Goal: Information Seeking & Learning: Learn about a topic

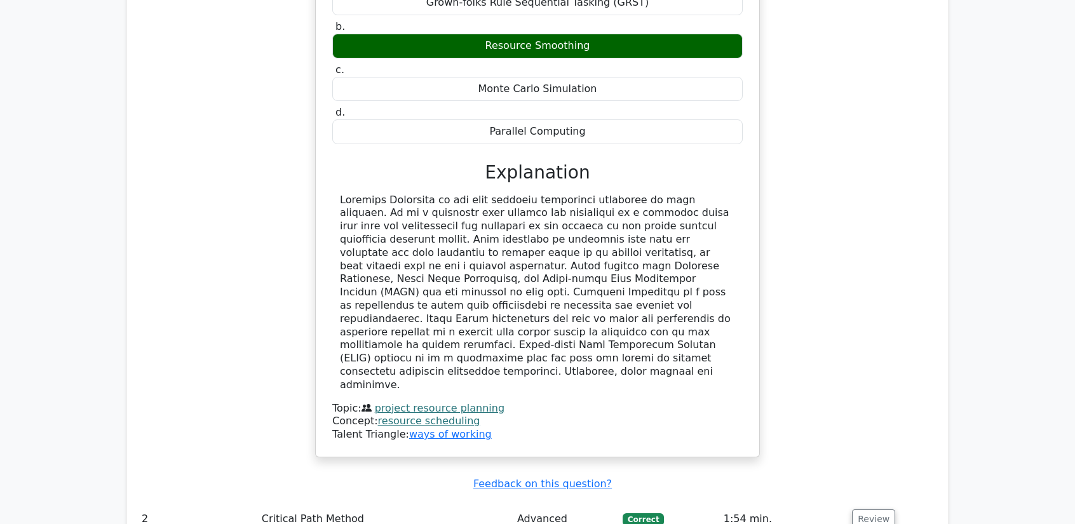
click at [859, 275] on div "You are a project manager overseeing the development of a complex software prod…" at bounding box center [537, 165] width 801 height 615
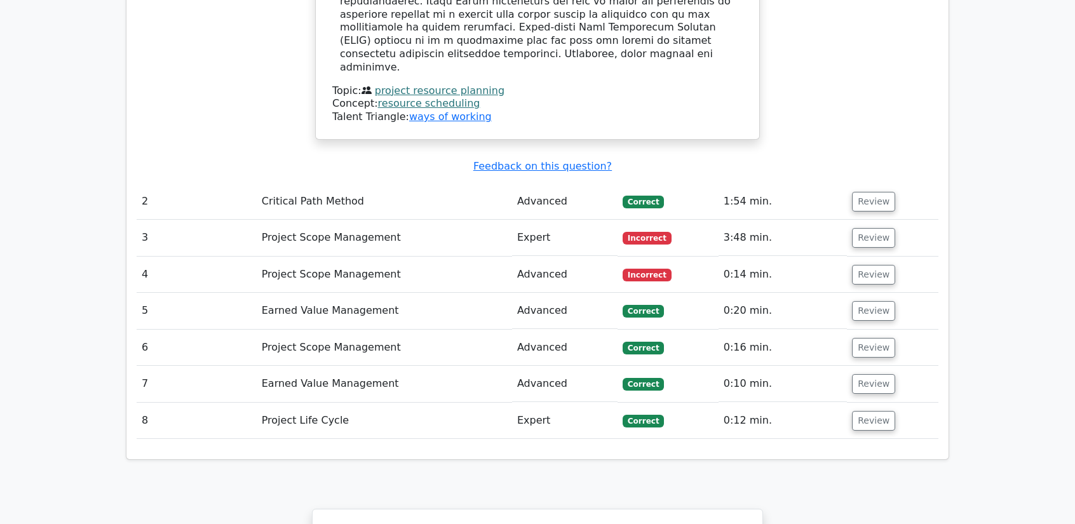
scroll to position [1969, 0]
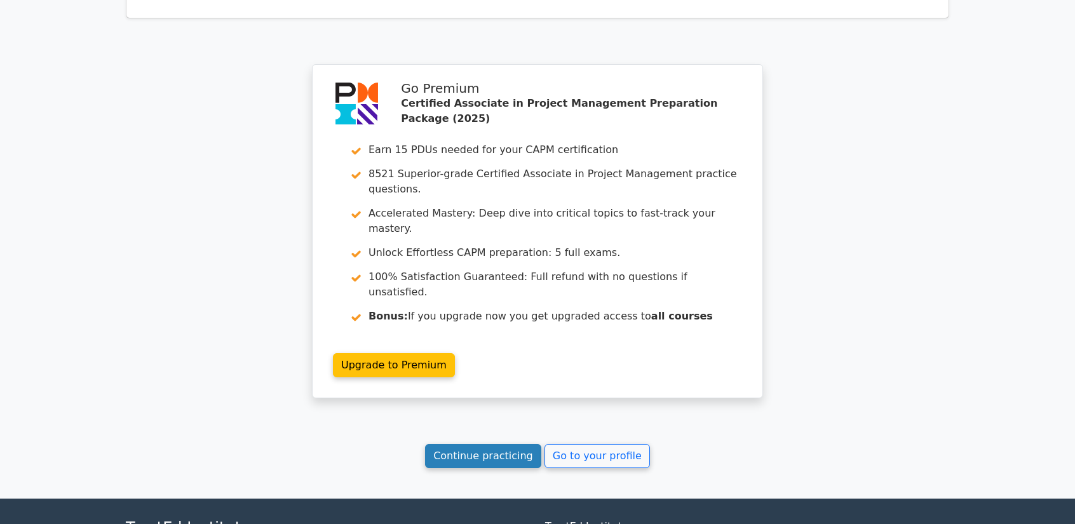
click at [504, 444] on link "Continue practicing" at bounding box center [483, 456] width 116 height 24
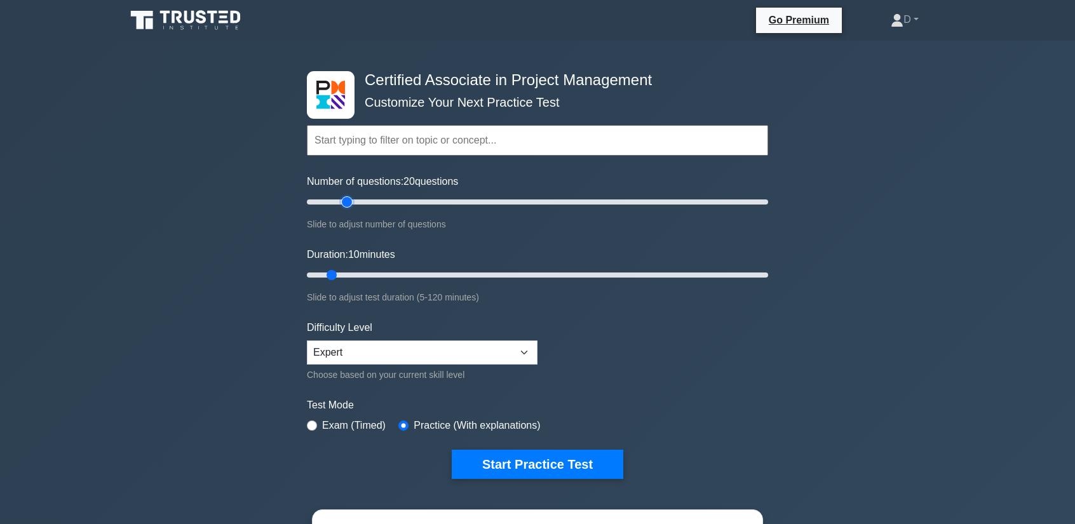
drag, startPoint x: 323, startPoint y: 203, endPoint x: 351, endPoint y: 206, distance: 28.1
type input "20"
click at [351, 206] on input "Number of questions: 20 questions" at bounding box center [537, 201] width 461 height 15
drag, startPoint x: 333, startPoint y: 275, endPoint x: 302, endPoint y: 288, distance: 33.6
click at [307, 283] on input "Duration: 5 minutes" at bounding box center [537, 274] width 461 height 15
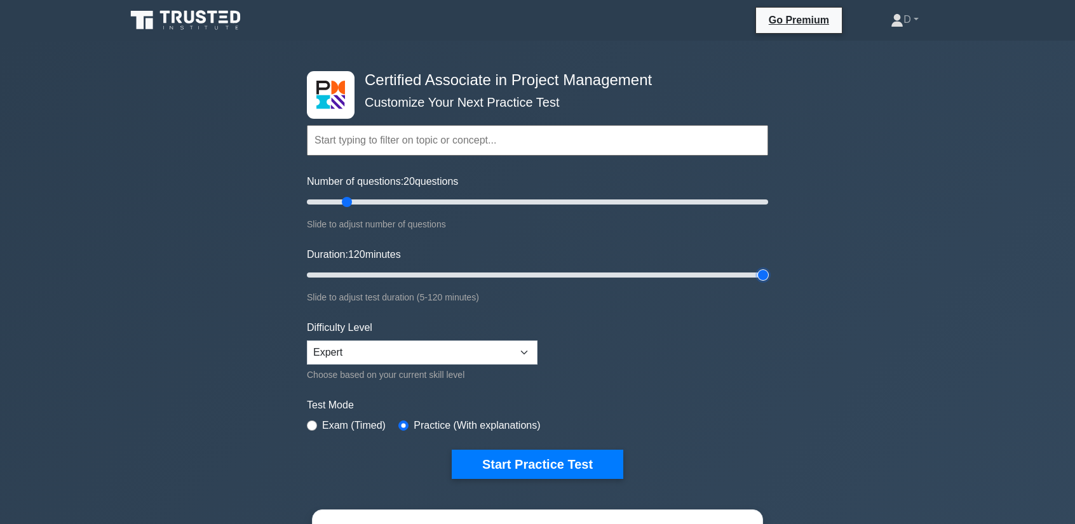
drag, startPoint x: 321, startPoint y: 271, endPoint x: 836, endPoint y: 258, distance: 514.5
type input "120"
click at [768, 267] on input "Duration: 120 minutes" at bounding box center [537, 274] width 461 height 15
click at [549, 455] on button "Start Practice Test" at bounding box center [537, 464] width 171 height 29
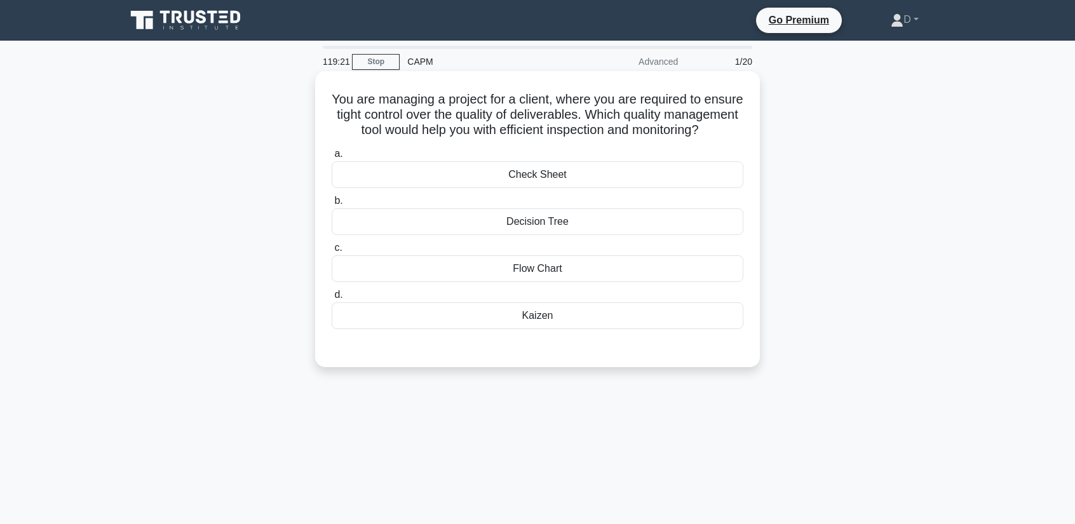
click at [587, 188] on div "Check Sheet" at bounding box center [537, 174] width 412 height 27
click at [331, 158] on input "a. Check Sheet" at bounding box center [331, 154] width 0 height 8
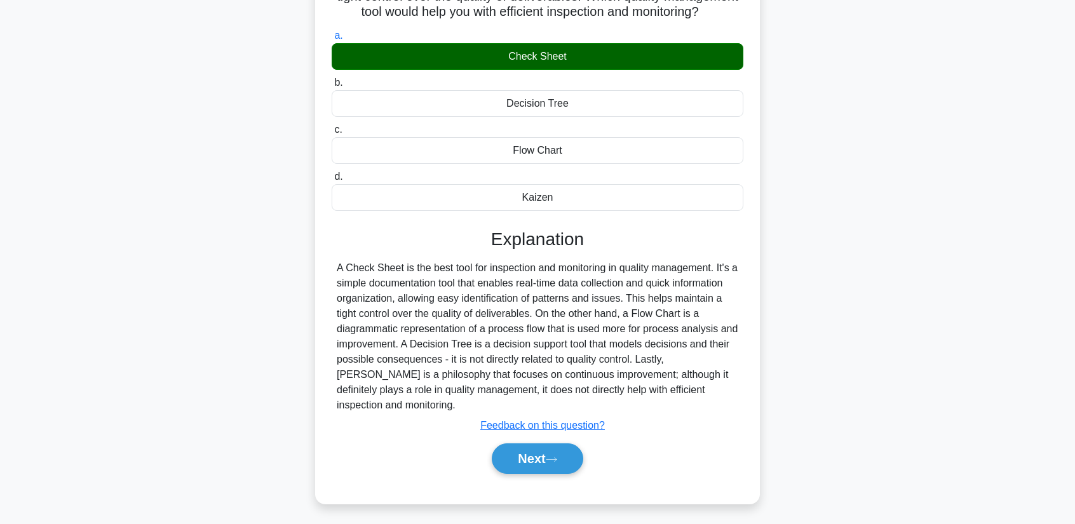
scroll to position [162, 0]
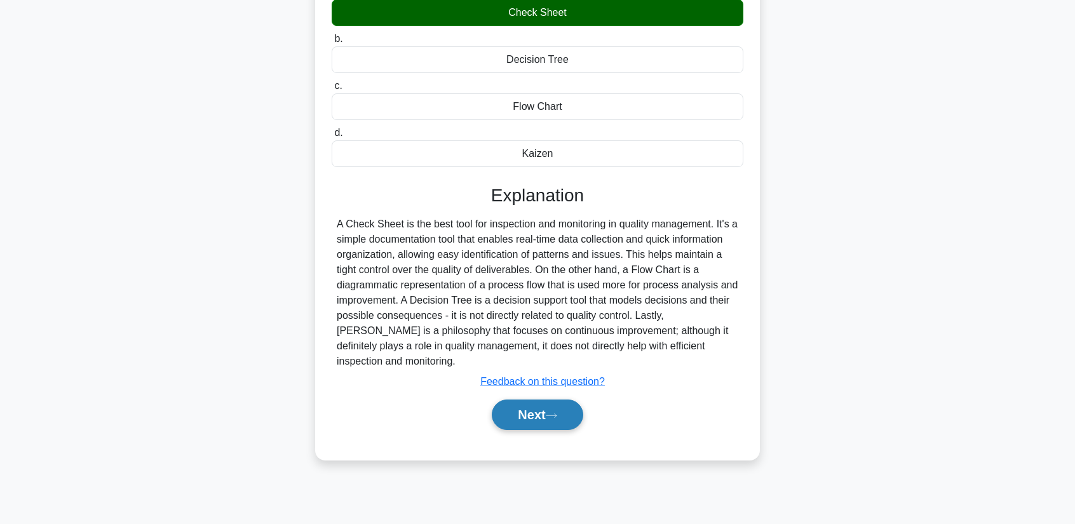
click at [546, 417] on button "Next" at bounding box center [537, 414] width 91 height 30
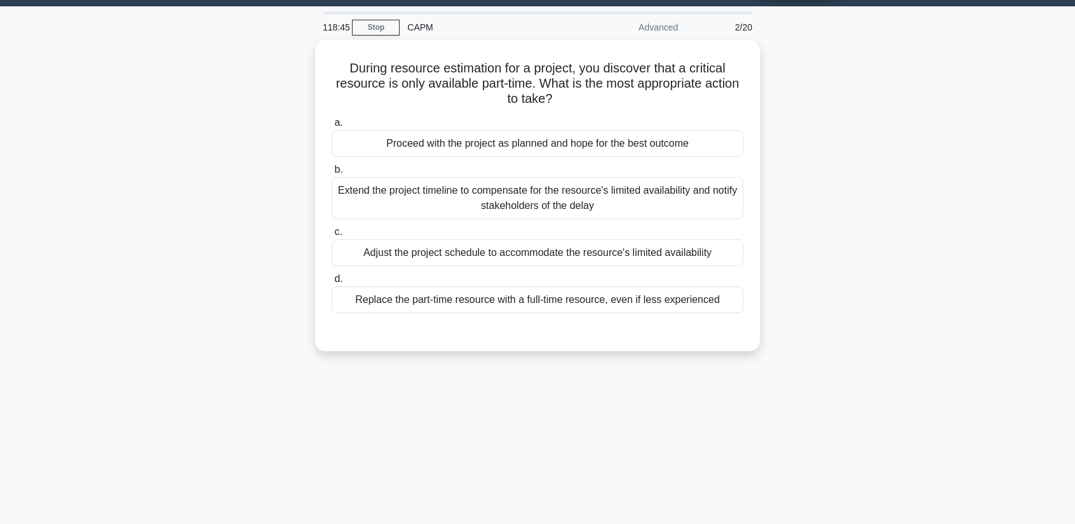
scroll to position [0, 0]
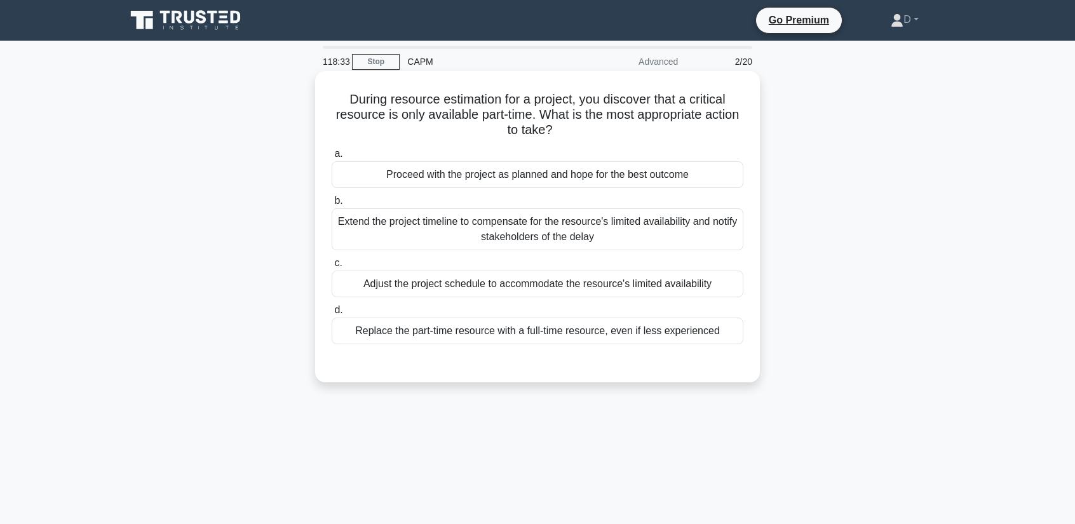
drag, startPoint x: 337, startPoint y: 97, endPoint x: 740, endPoint y: 133, distance: 404.8
click at [740, 133] on h5 "During resource estimation for a project, you discover that a critical resource…" at bounding box center [537, 114] width 414 height 47
click at [617, 236] on div "Extend the project timeline to compensate for the resource's limited availabili…" at bounding box center [537, 229] width 412 height 42
click at [331, 205] on input "b. Extend the project timeline to compensate for the resource's limited availab…" at bounding box center [331, 201] width 0 height 8
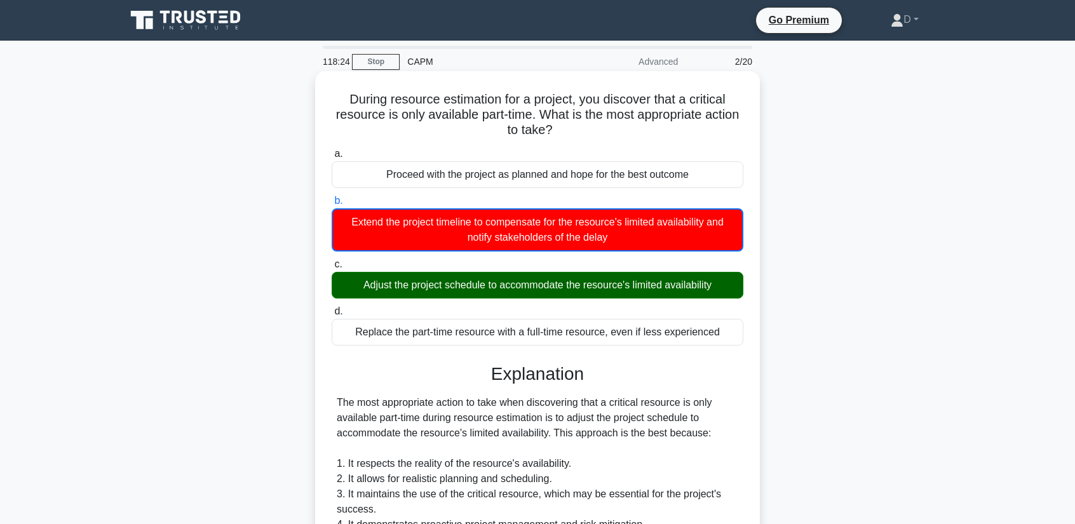
drag, startPoint x: 405, startPoint y: 293, endPoint x: 727, endPoint y: 294, distance: 321.3
click at [727, 294] on div "Adjust the project schedule to accommodate the resource's limited availability" at bounding box center [537, 285] width 412 height 27
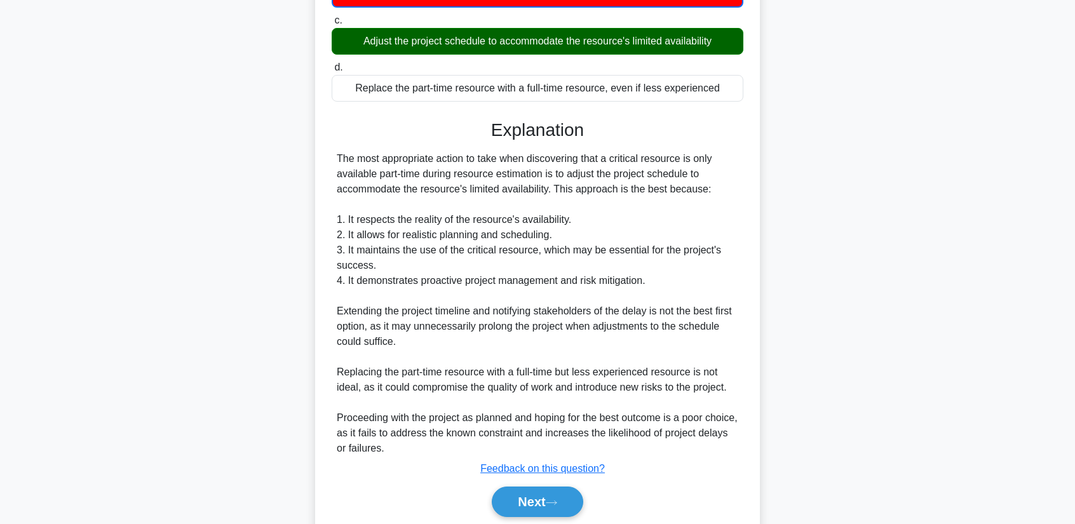
scroll to position [290, 0]
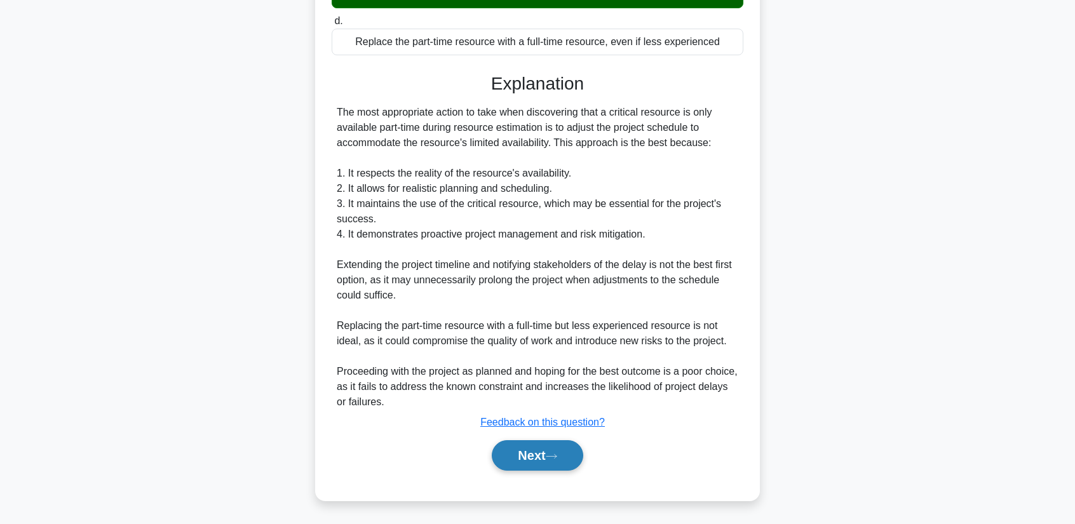
click at [548, 457] on button "Next" at bounding box center [537, 455] width 91 height 30
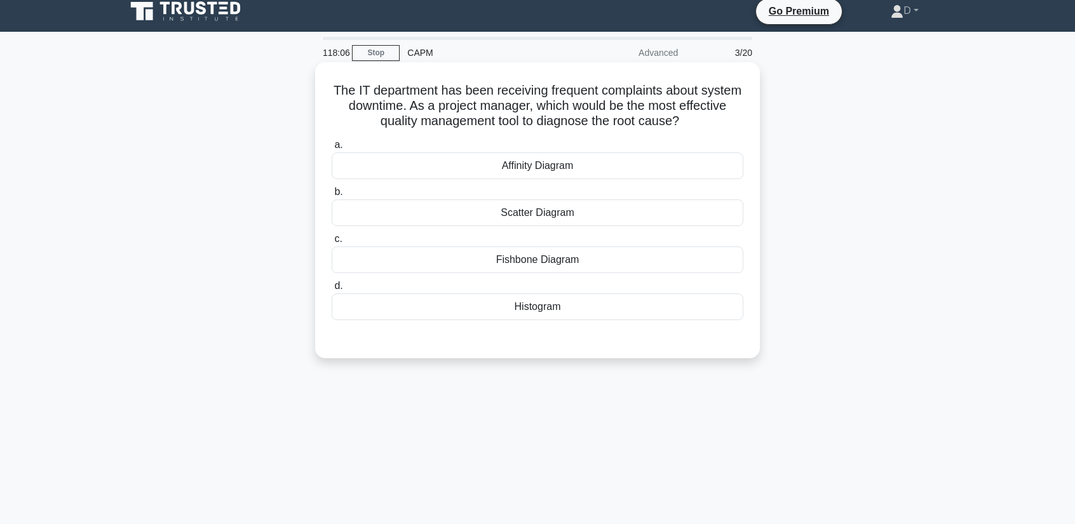
scroll to position [0, 0]
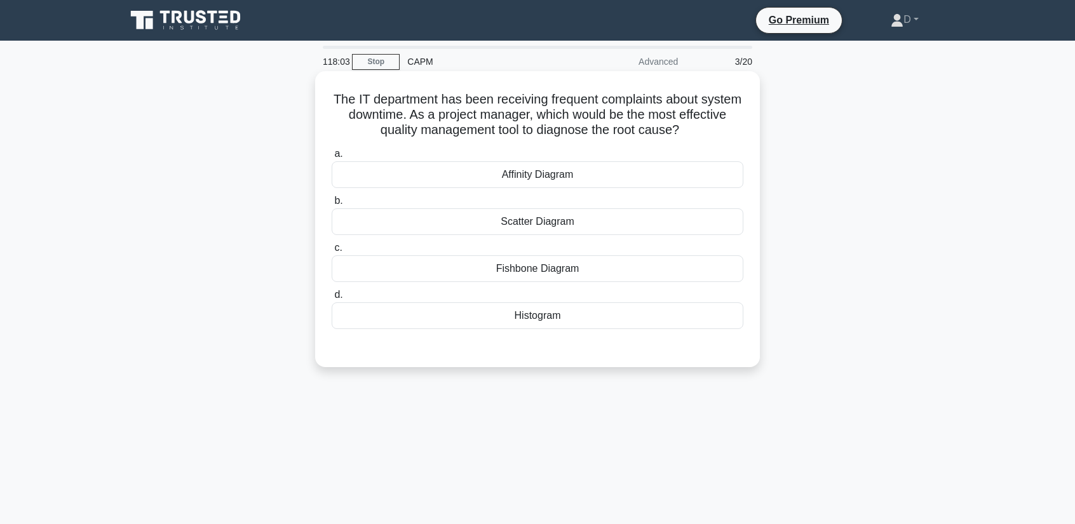
drag, startPoint x: 347, startPoint y: 95, endPoint x: 753, endPoint y: 136, distance: 407.3
click at [753, 136] on div "The IT department has been receiving frequent complaints about system downtime.…" at bounding box center [537, 219] width 434 height 286
click at [575, 263] on div "Fishbone Diagram" at bounding box center [537, 268] width 412 height 27
click at [331, 252] on input "c. Fishbone Diagram" at bounding box center [331, 248] width 0 height 8
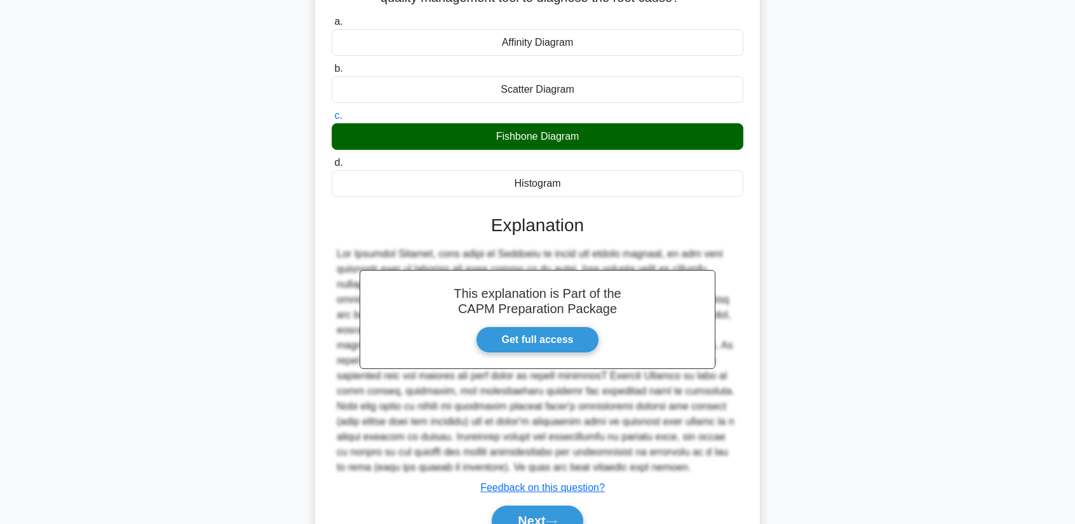
scroll to position [198, 0]
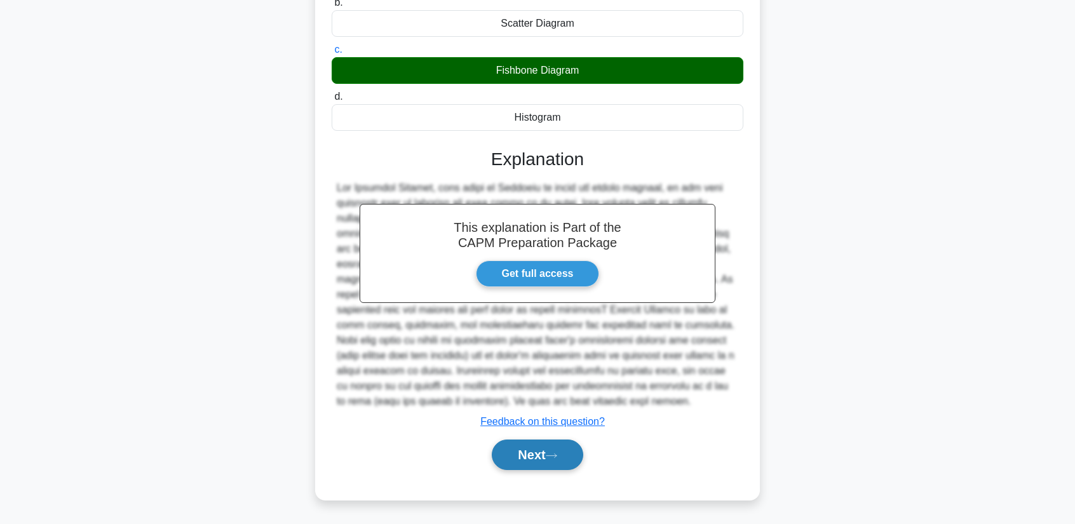
click at [550, 463] on button "Next" at bounding box center [537, 454] width 91 height 30
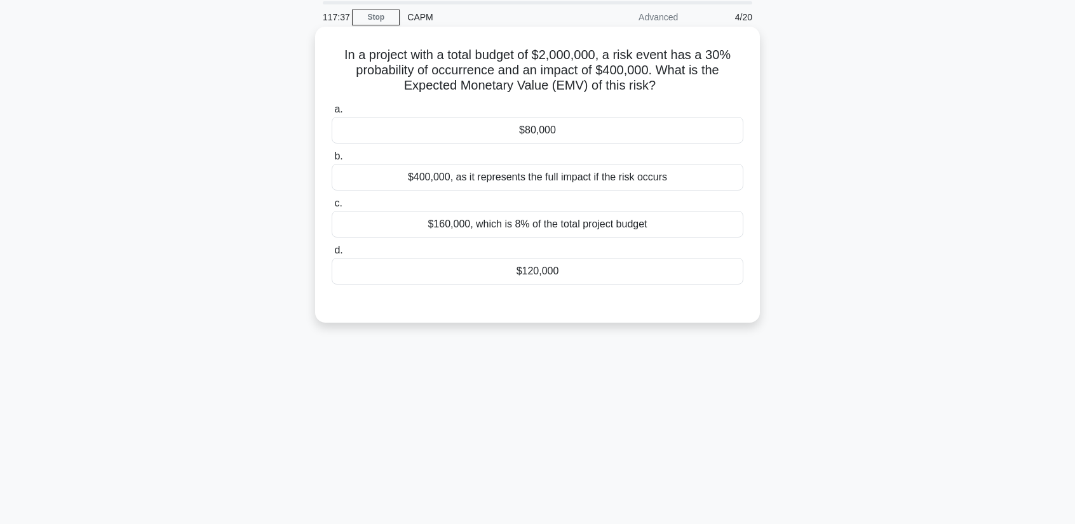
scroll to position [0, 0]
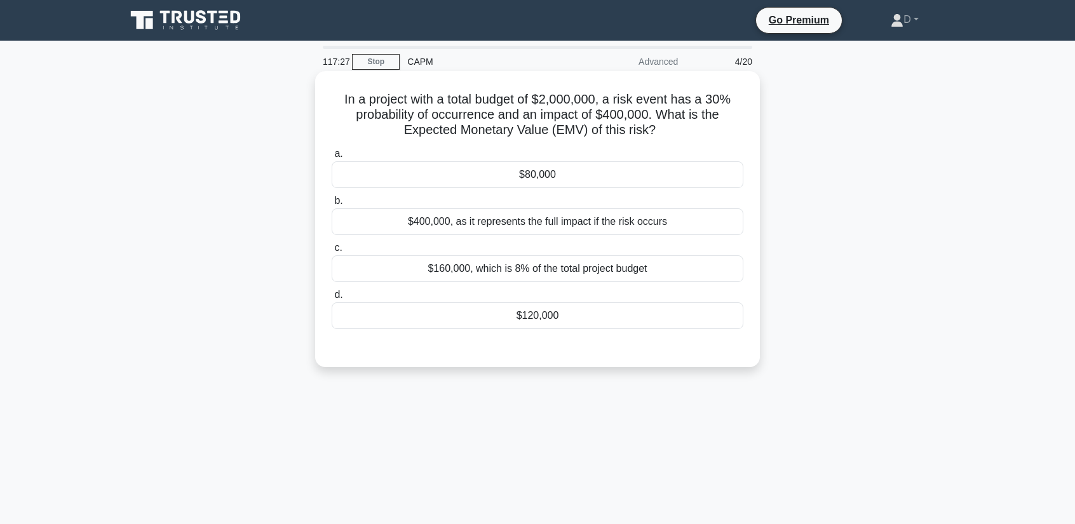
drag, startPoint x: 335, startPoint y: 99, endPoint x: 713, endPoint y: 130, distance: 379.1
click at [713, 130] on h5 "In a project with a total budget of $2,000,000, a risk event has a 30% probabil…" at bounding box center [537, 114] width 414 height 47
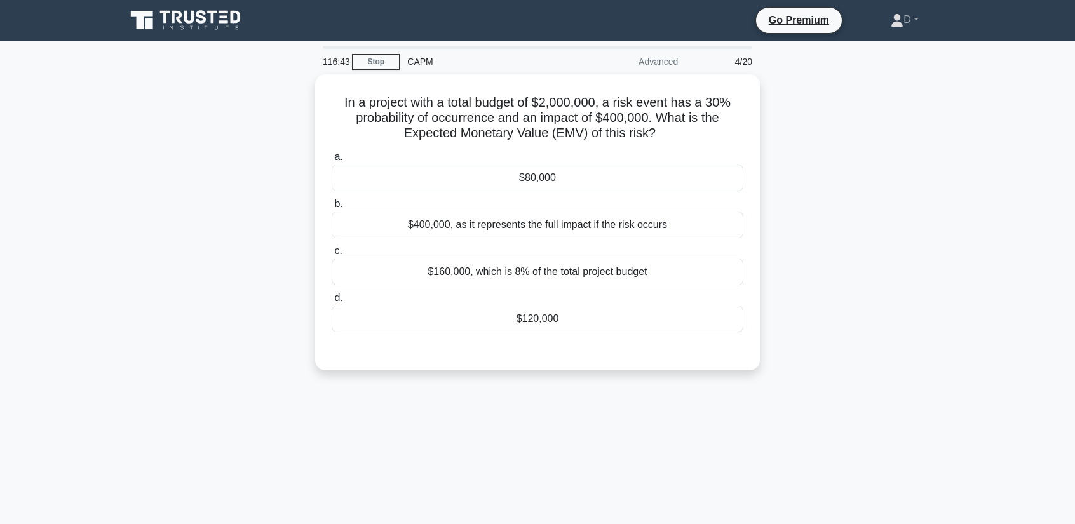
click at [902, 293] on div "In a project with a total budget of $2,000,000, a risk event has a 30% probabil…" at bounding box center [537, 229] width 838 height 311
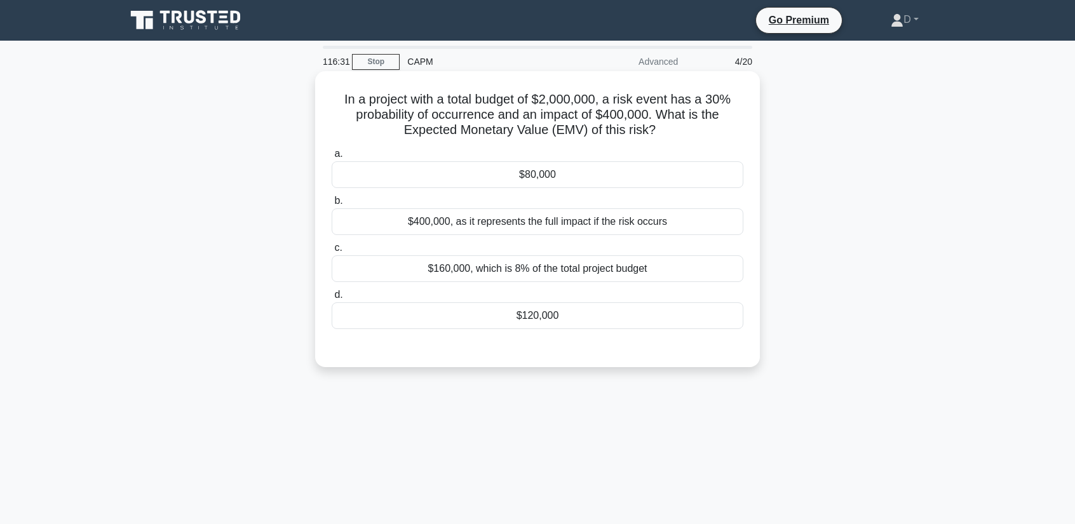
drag, startPoint x: 341, startPoint y: 101, endPoint x: 681, endPoint y: 138, distance: 342.4
click at [737, 133] on h5 "In a project with a total budget of $2,000,000, a risk event has a 30% probabil…" at bounding box center [537, 114] width 414 height 47
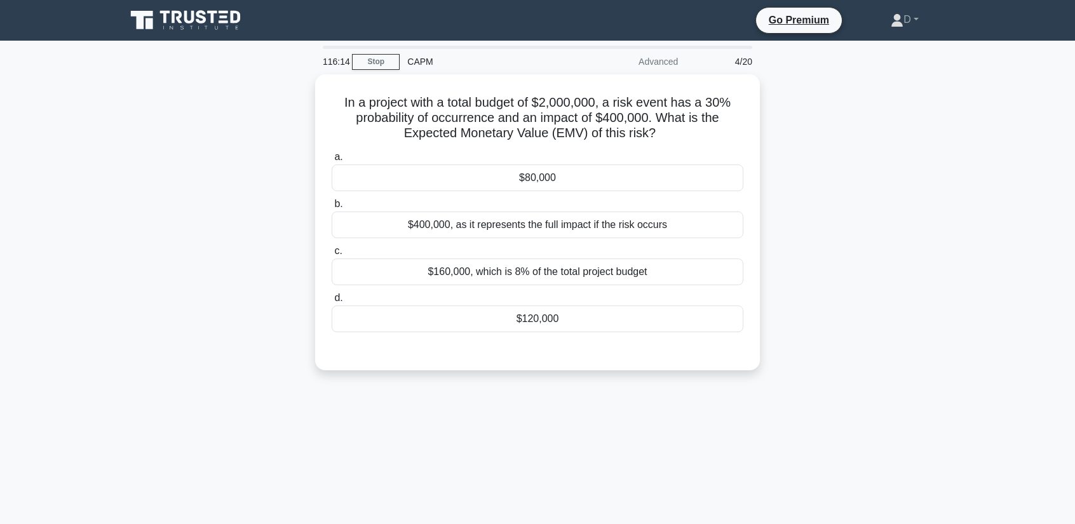
click at [871, 213] on div "In a project with a total budget of $2,000,000, a risk event has a 30% probabil…" at bounding box center [537, 229] width 838 height 311
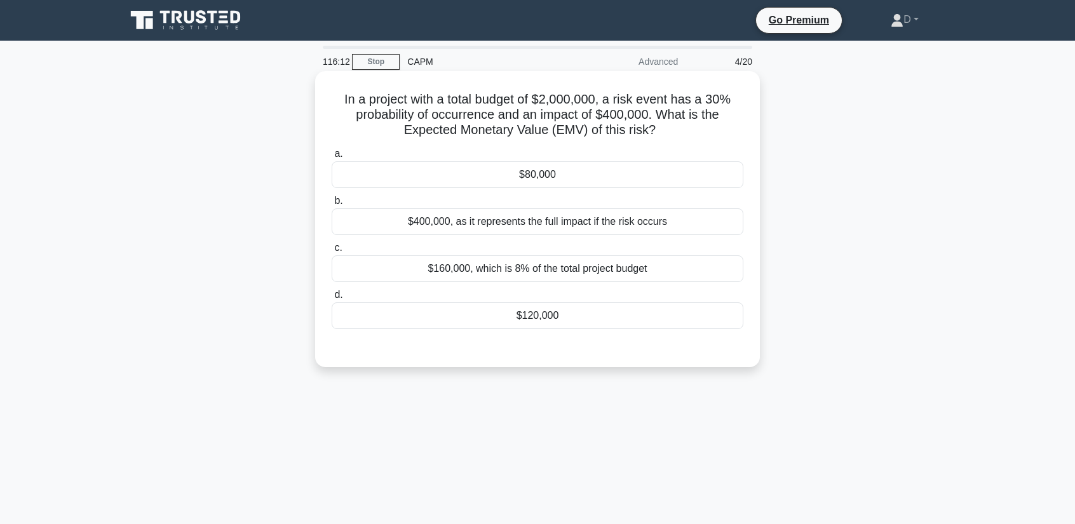
click at [629, 221] on div "$400,000, as it represents the full impact if the risk occurs" at bounding box center [537, 221] width 412 height 27
click at [331, 205] on input "b. $400,000, as it represents the full impact if the risk occurs" at bounding box center [331, 201] width 0 height 8
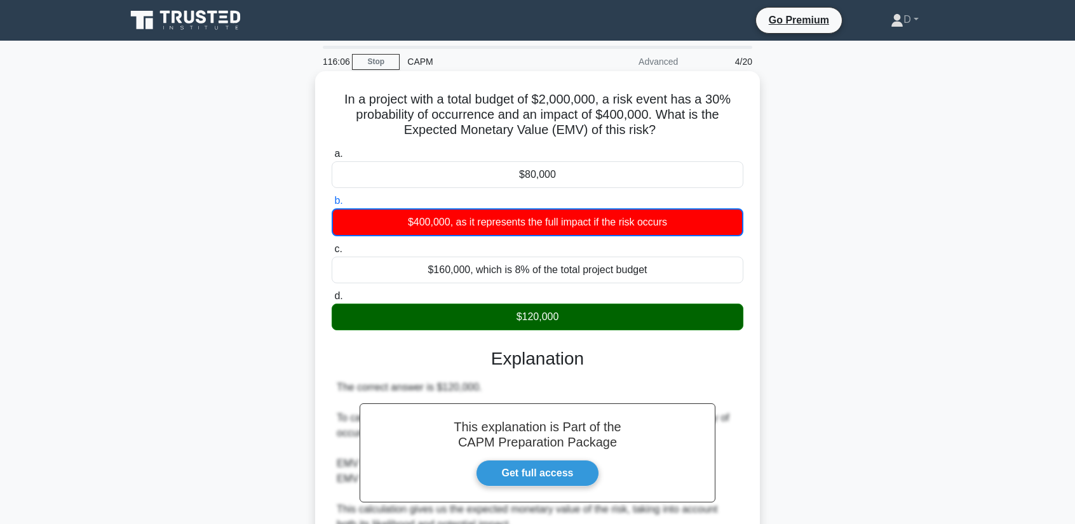
drag, startPoint x: 340, startPoint y: 102, endPoint x: 697, endPoint y: 316, distance: 416.4
click at [697, 316] on div "In a project with a total budget of $2,000,000, a risk event has a 30% probabil…" at bounding box center [537, 423] width 434 height 694
copy div "In a project with a total budget of $2,000,000, a risk event has a 30% probabil…"
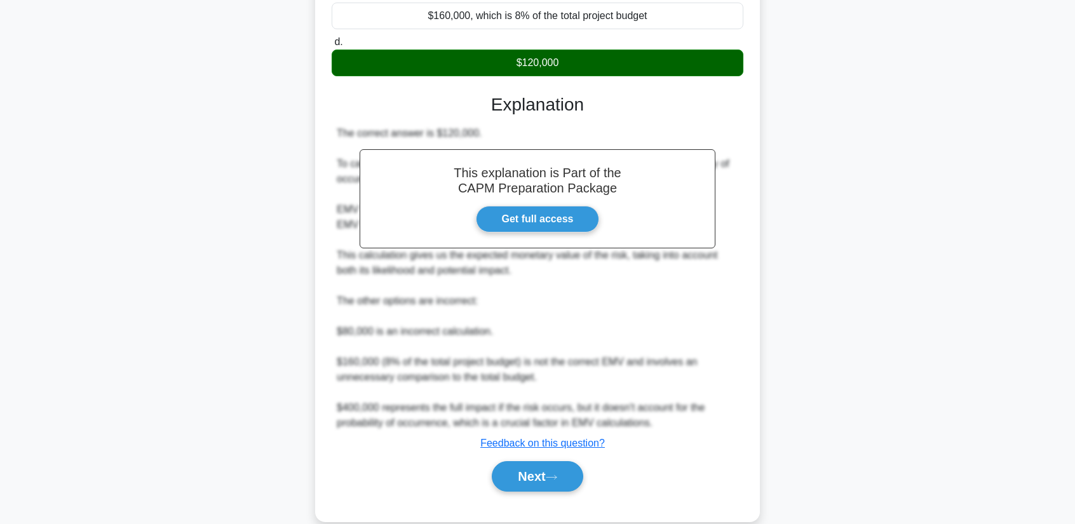
drag, startPoint x: 549, startPoint y: 481, endPoint x: 478, endPoint y: 479, distance: 70.5
click at [549, 481] on button "Next" at bounding box center [537, 476] width 91 height 30
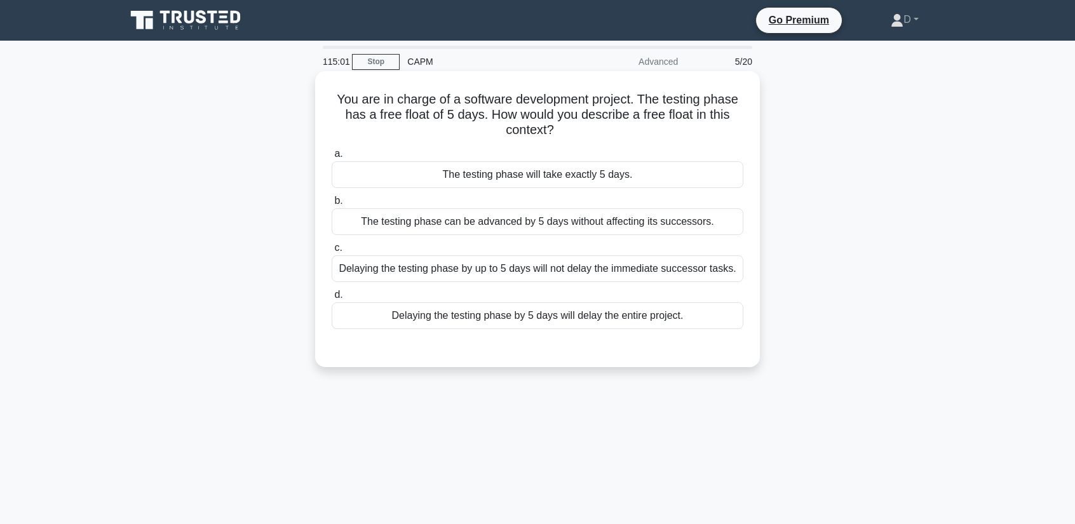
drag, startPoint x: 331, startPoint y: 103, endPoint x: 662, endPoint y: 147, distance: 333.1
click at [703, 141] on div "You are in charge of a software development project. The testing phase has a fr…" at bounding box center [537, 219] width 434 height 286
click at [431, 347] on div at bounding box center [537, 342] width 412 height 10
click at [480, 270] on div "Delaying the testing phase by up to 5 days will not delay the immediate success…" at bounding box center [537, 268] width 412 height 27
click at [331, 252] on input "c. Delaying the testing phase by up to 5 days will not delay the immediate succ…" at bounding box center [331, 248] width 0 height 8
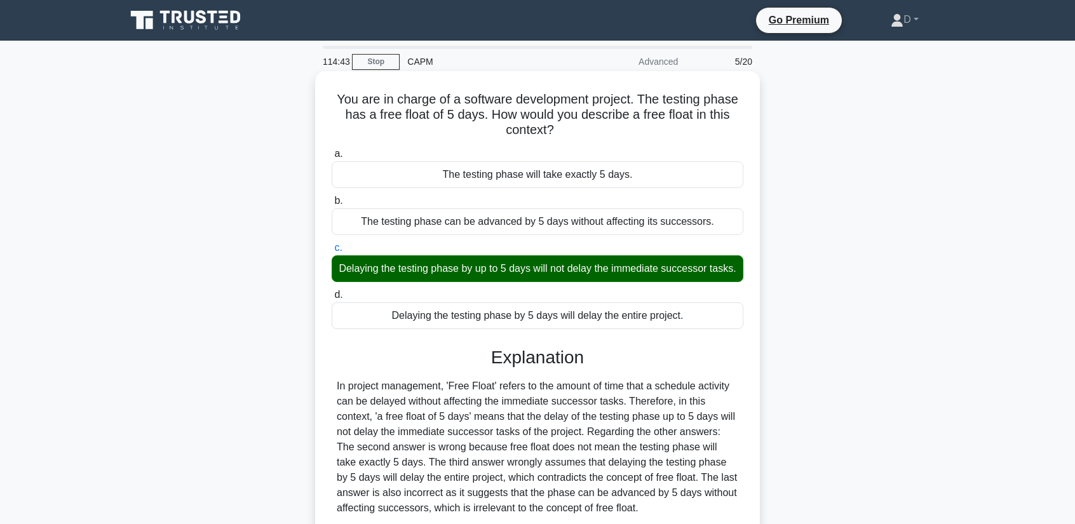
scroll to position [162, 0]
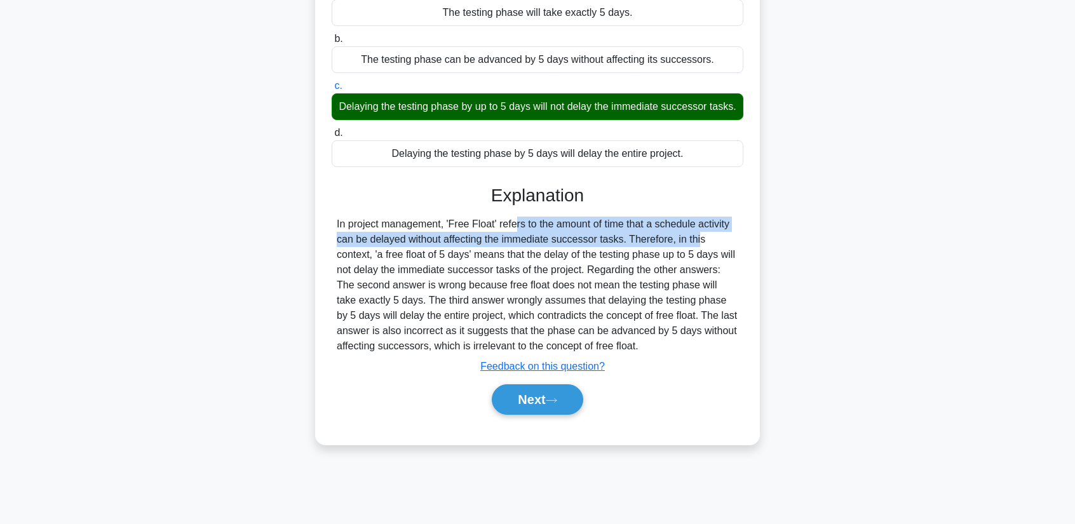
drag, startPoint x: 445, startPoint y: 240, endPoint x: 628, endPoint y: 262, distance: 184.2
click at [628, 262] on div "In project management, 'Free Float' refers to the amount of time that a schedul…" at bounding box center [537, 285] width 401 height 137
drag, startPoint x: 529, startPoint y: 417, endPoint x: 512, endPoint y: 420, distance: 16.7
click at [529, 415] on button "Next" at bounding box center [537, 399] width 91 height 30
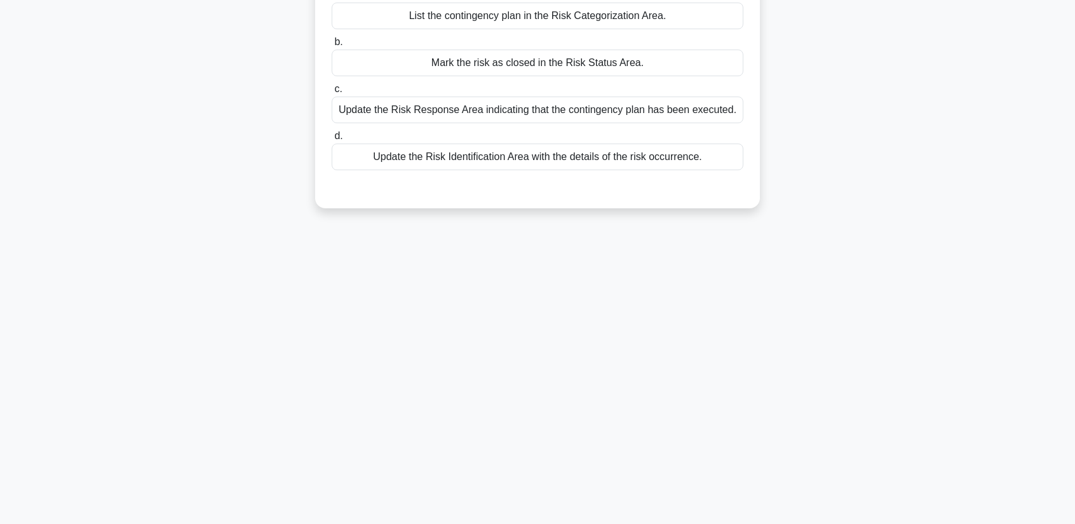
scroll to position [0, 0]
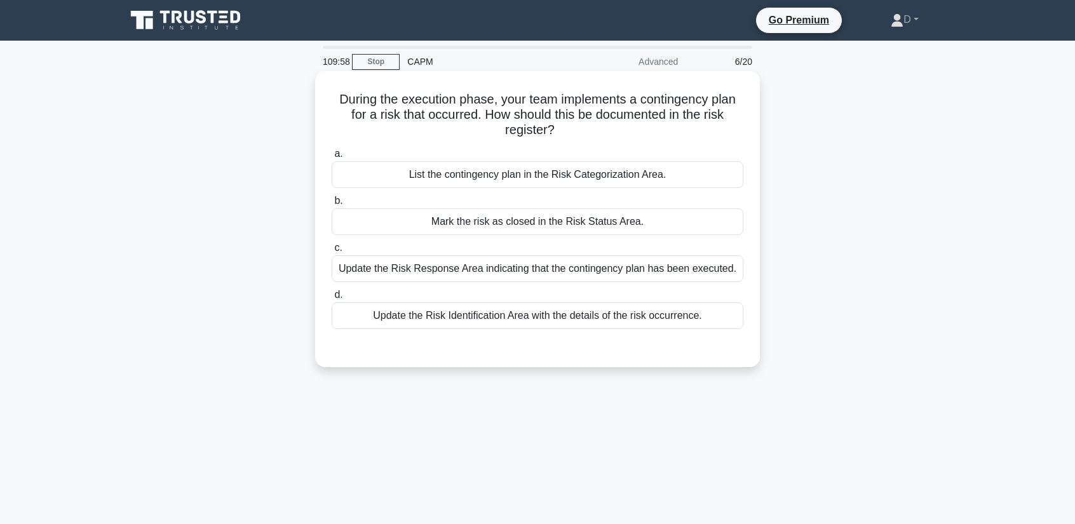
drag, startPoint x: 335, startPoint y: 101, endPoint x: 740, endPoint y: 128, distance: 406.1
click at [740, 128] on h5 "During the execution phase, your team implements a contingency plan for a risk …" at bounding box center [537, 114] width 414 height 47
click at [603, 269] on div "Update the Risk Response Area indicating that the contingency plan has been exe…" at bounding box center [537, 268] width 412 height 27
click at [331, 252] on input "c. Update the Risk Response Area indicating that the contingency plan has been …" at bounding box center [331, 248] width 0 height 8
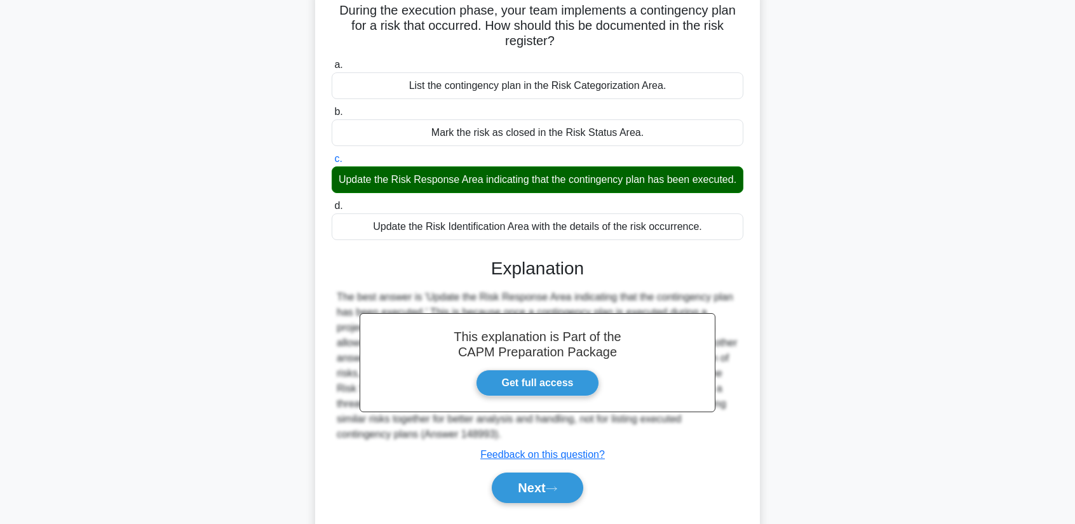
scroll to position [162, 0]
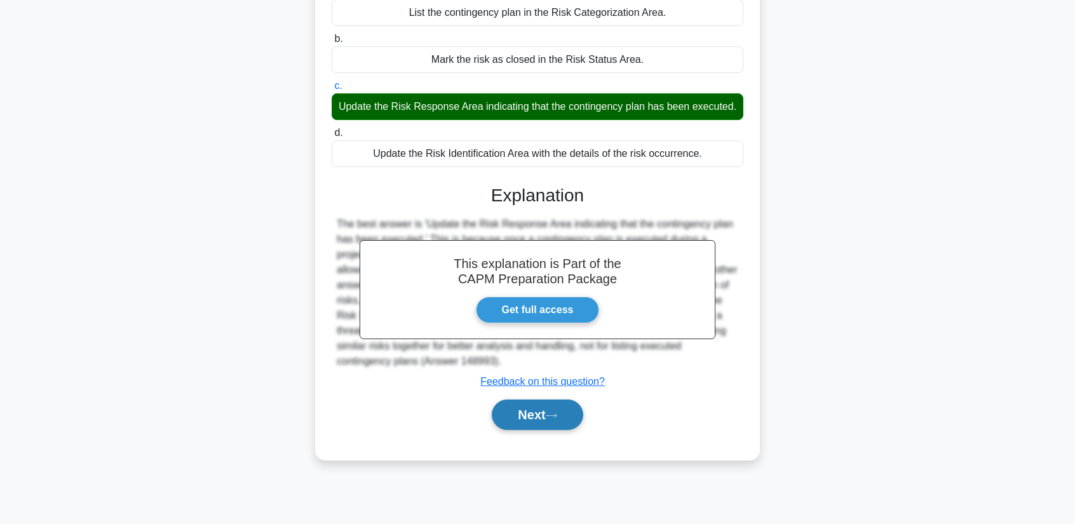
click at [569, 430] on button "Next" at bounding box center [537, 414] width 91 height 30
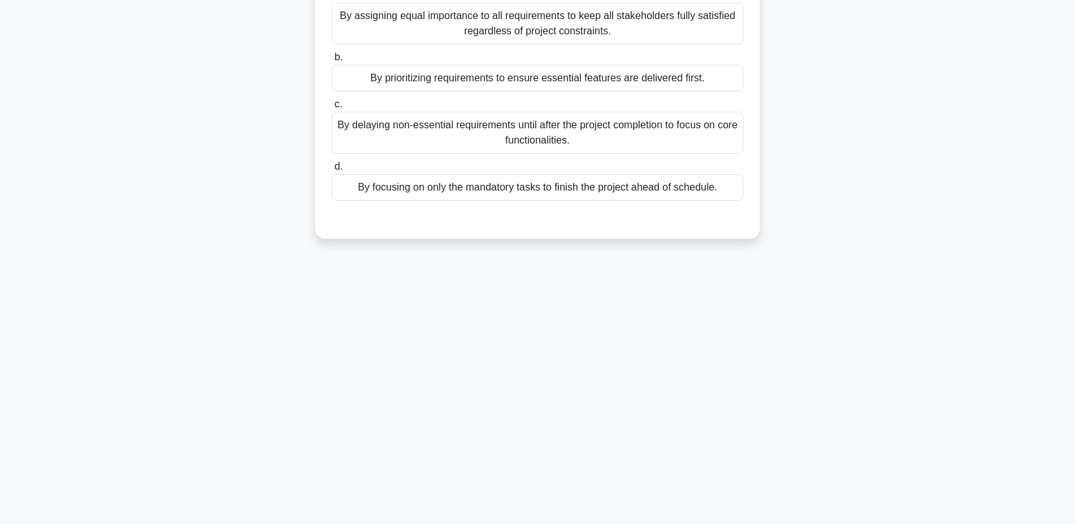
scroll to position [0, 0]
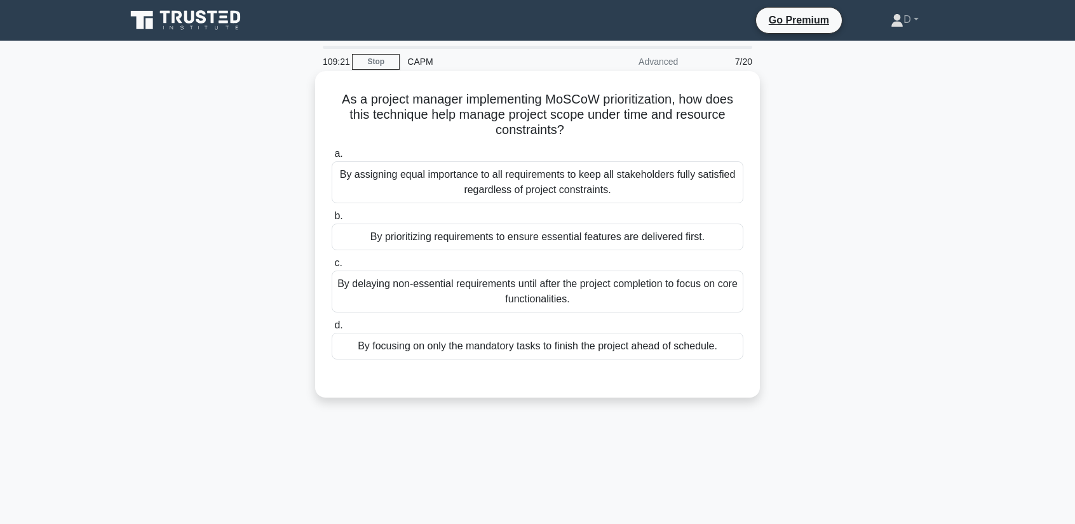
drag, startPoint x: 331, startPoint y: 97, endPoint x: 728, endPoint y: 130, distance: 398.3
click at [728, 130] on h5 "As a project manager implementing MoSCoW prioritization, how does this techniqu…" at bounding box center [537, 114] width 414 height 47
click at [617, 242] on div "By prioritizing requirements to ensure essential features are delivered first." at bounding box center [537, 237] width 412 height 27
click at [331, 220] on input "b. By prioritizing requirements to ensure essential features are delivered firs…" at bounding box center [331, 216] width 0 height 8
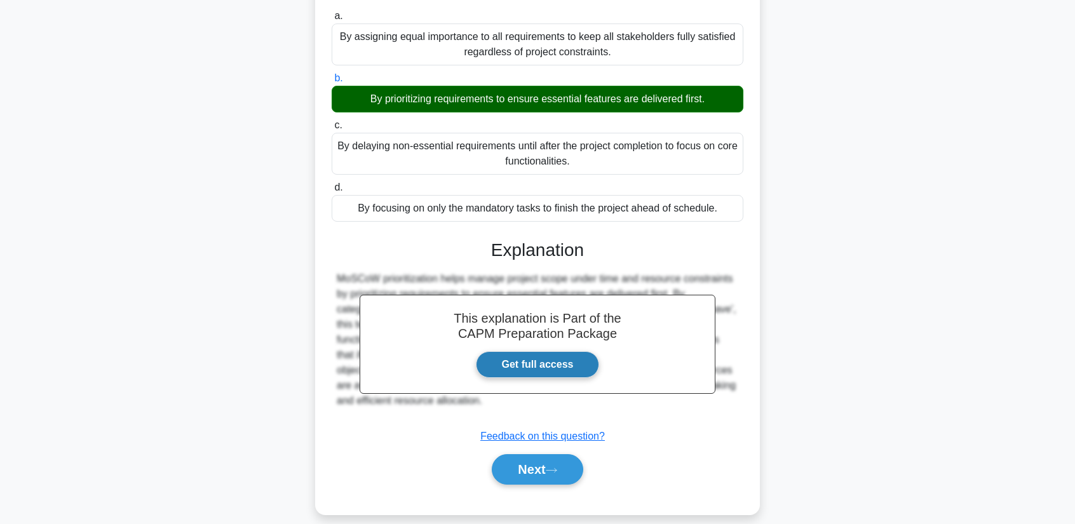
scroll to position [162, 0]
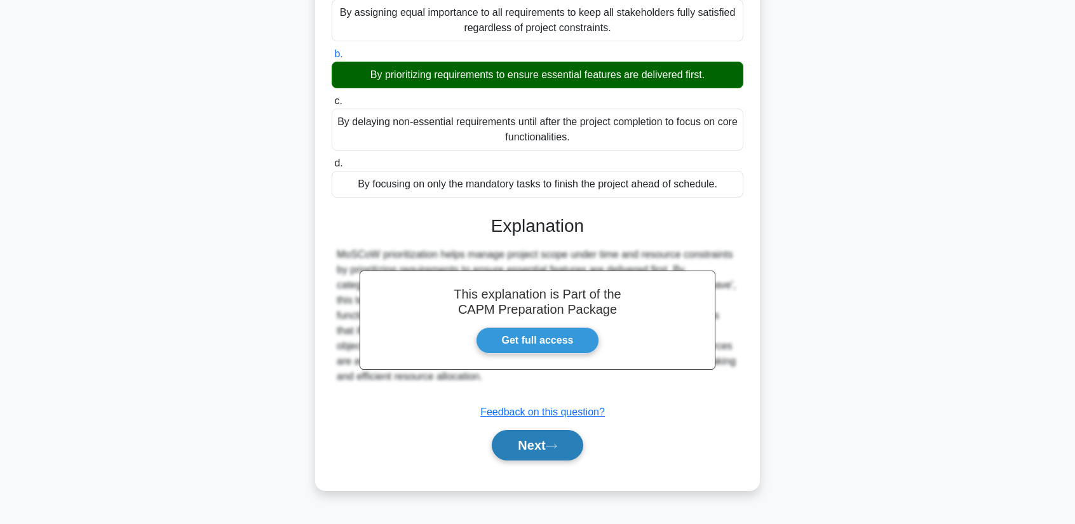
click at [538, 446] on button "Next" at bounding box center [537, 445] width 91 height 30
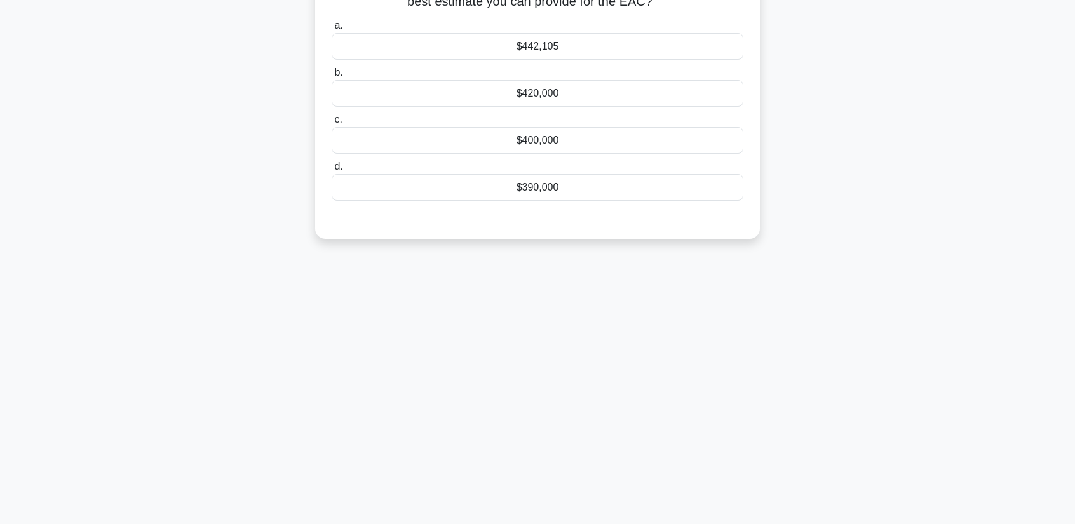
scroll to position [0, 0]
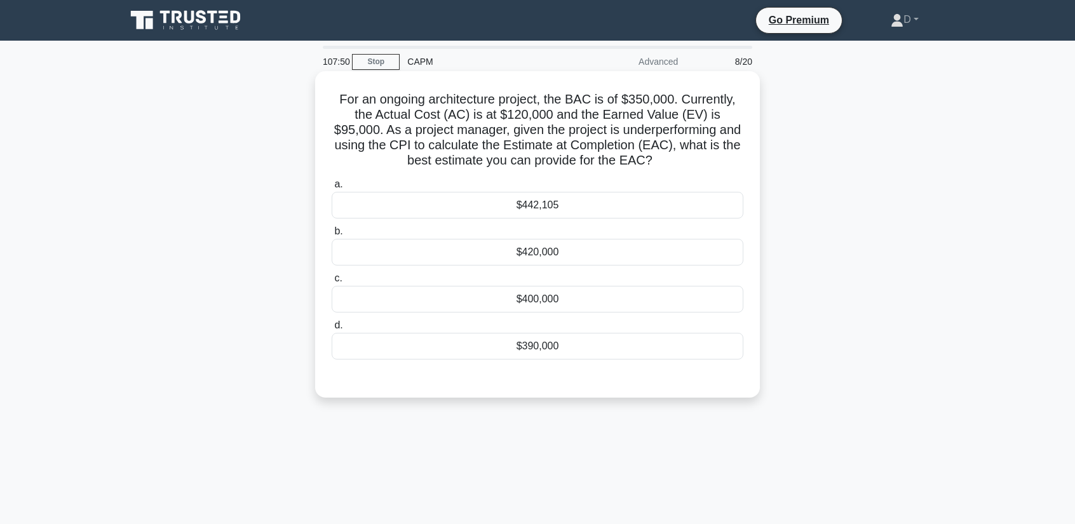
drag, startPoint x: 340, startPoint y: 101, endPoint x: 713, endPoint y: 167, distance: 378.0
click at [713, 167] on h5 "For an ongoing architecture project, the BAC is of $350,000. Currently, the Act…" at bounding box center [537, 129] width 414 height 77
click at [328, 90] on div "For an ongoing architecture project, the BAC is of $350,000. Currently, the Act…" at bounding box center [537, 234] width 434 height 316
drag, startPoint x: 335, startPoint y: 97, endPoint x: 685, endPoint y: 157, distance: 355.1
click at [685, 157] on h5 "For an ongoing architecture project, the BAC is of $350,000. Currently, the Act…" at bounding box center [537, 129] width 414 height 77
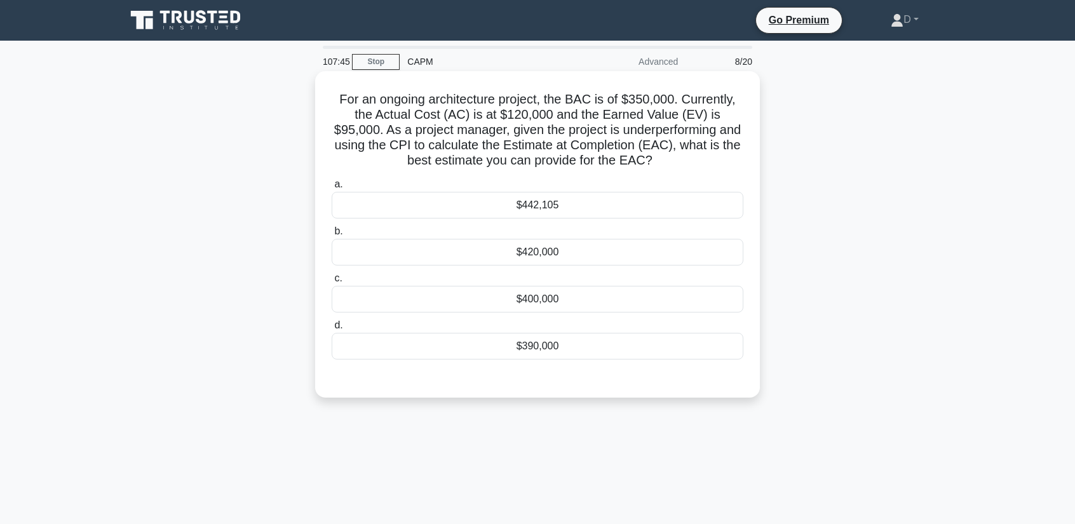
click at [685, 157] on h5 "For an ongoing architecture project, the BAC is of $350,000. Currently, the Act…" at bounding box center [537, 129] width 414 height 77
click at [539, 259] on div "$420,000" at bounding box center [537, 252] width 412 height 27
click at [331, 236] on input "b. $420,000" at bounding box center [331, 231] width 0 height 8
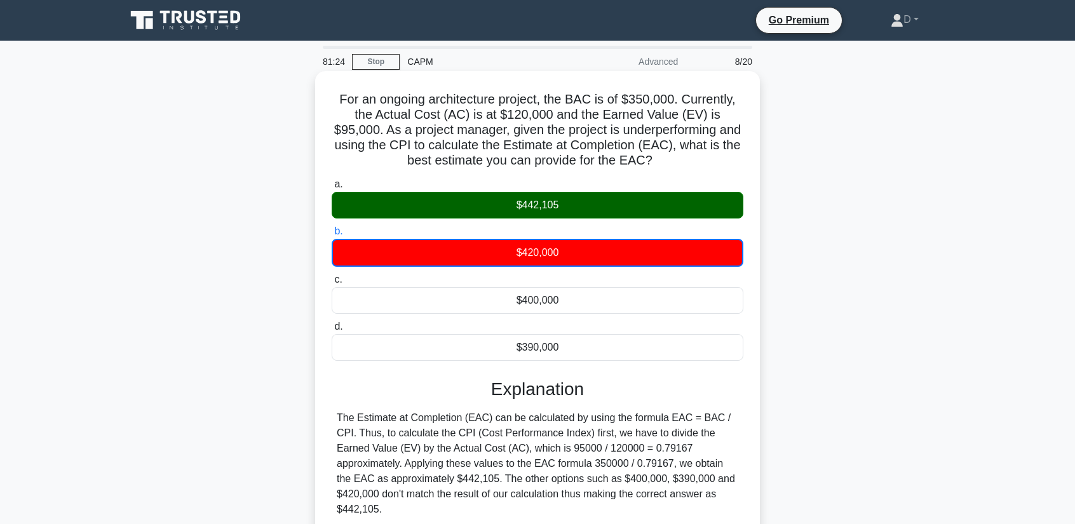
scroll to position [162, 0]
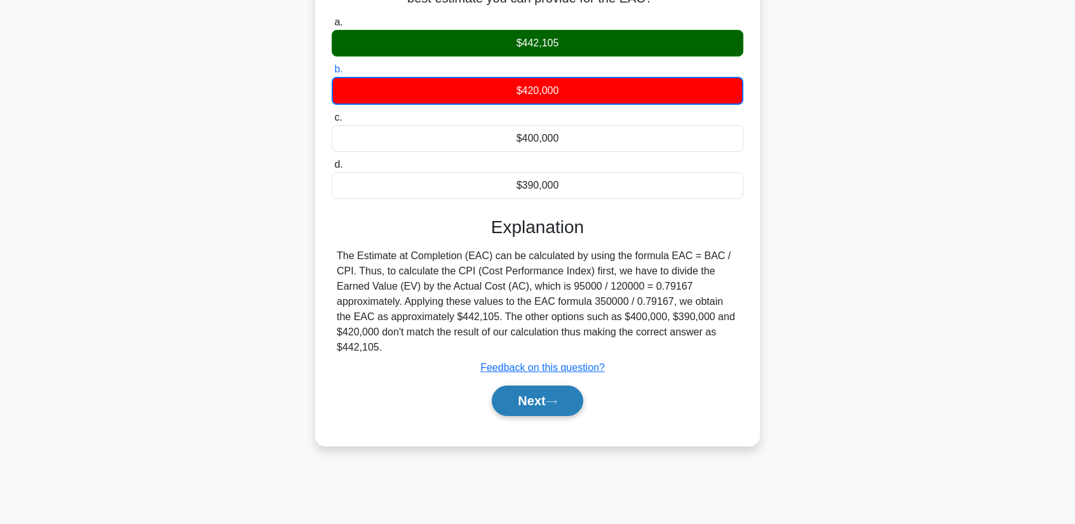
click at [523, 404] on button "Next" at bounding box center [537, 400] width 91 height 30
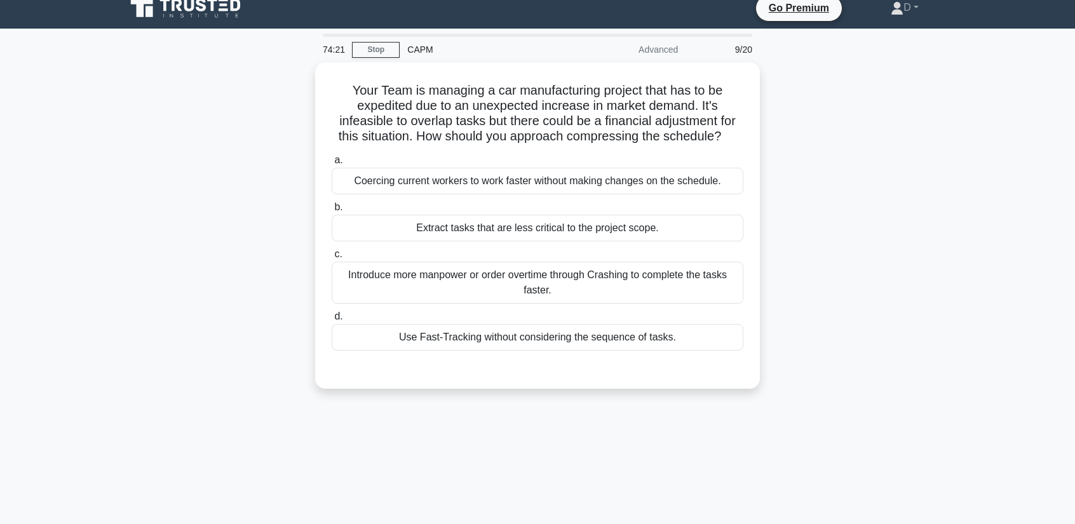
scroll to position [0, 0]
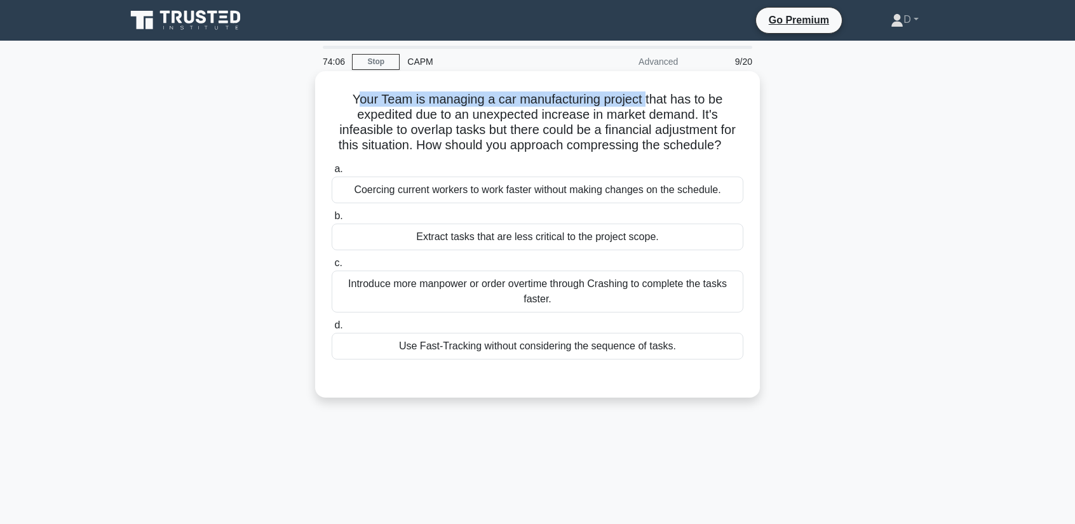
drag, startPoint x: 351, startPoint y: 102, endPoint x: 626, endPoint y: 100, distance: 275.6
click at [648, 103] on h5 "Your Team is managing a car manufacturing project that has to be expedited due …" at bounding box center [537, 122] width 414 height 62
click at [462, 133] on h5 "Your Team is managing a car manufacturing project that has to be expedited due …" at bounding box center [537, 122] width 414 height 62
click at [561, 236] on div "Extract tasks that are less critical to the project scope." at bounding box center [537, 237] width 412 height 27
click at [331, 220] on input "b. Extract tasks that are less critical to the project scope." at bounding box center [331, 216] width 0 height 8
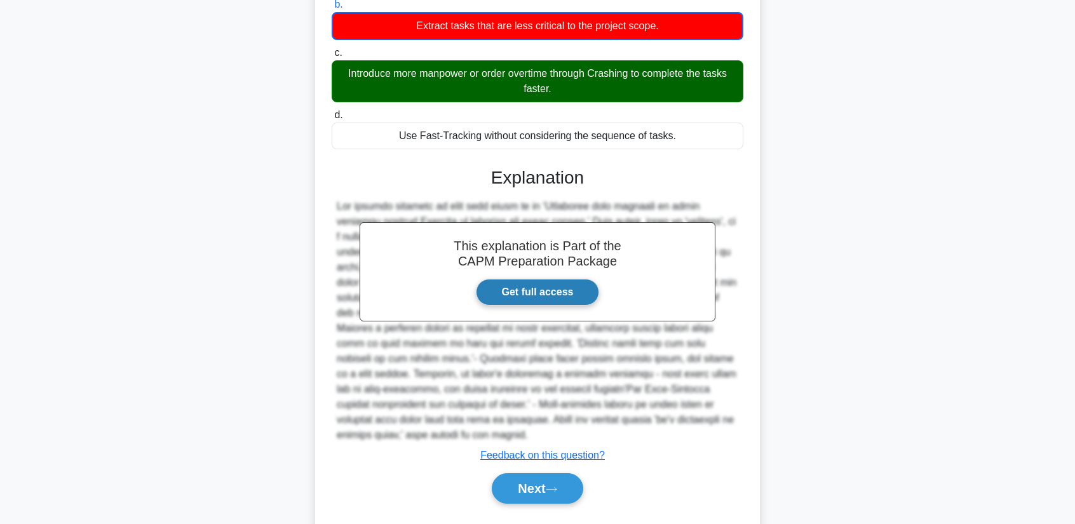
scroll to position [244, 0]
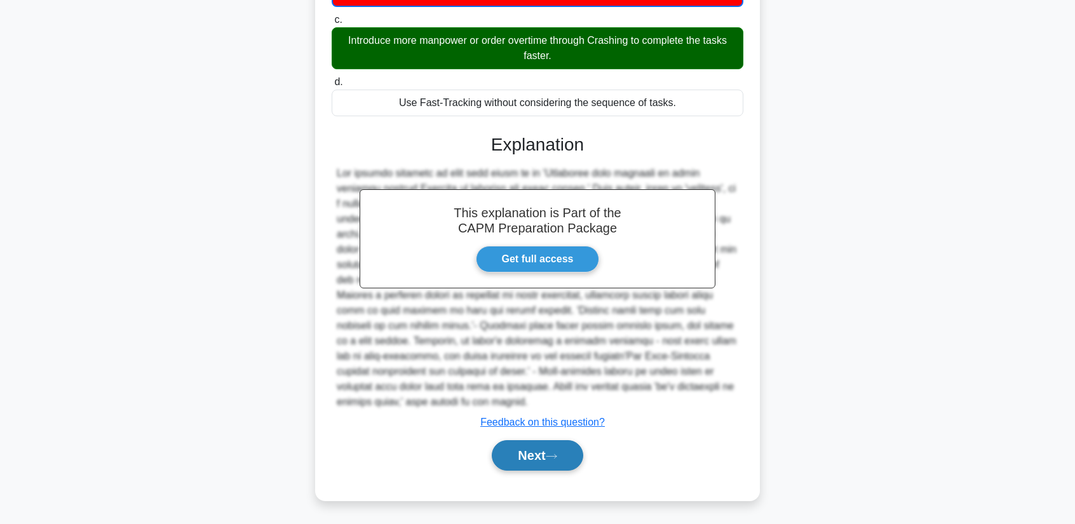
click at [561, 450] on button "Next" at bounding box center [537, 455] width 91 height 30
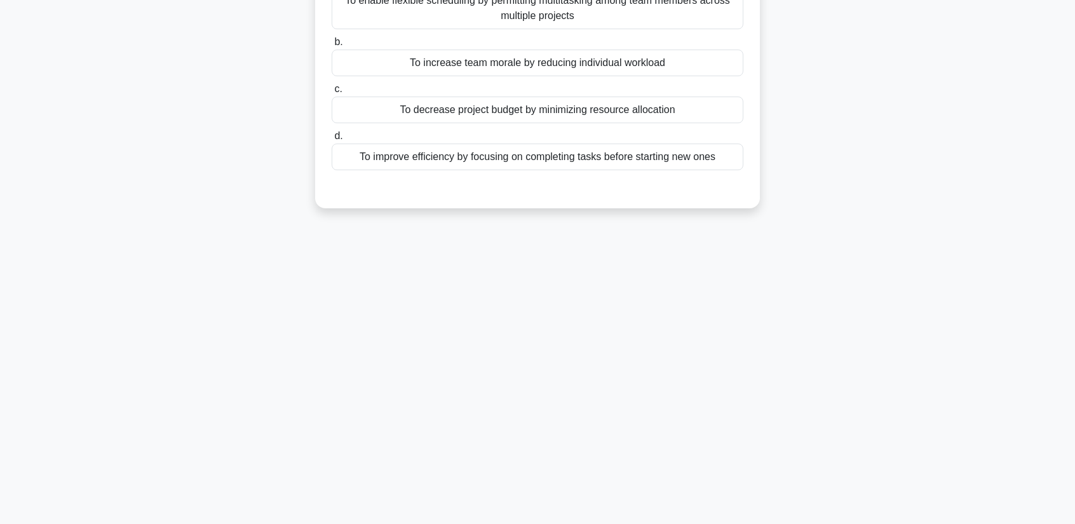
scroll to position [0, 0]
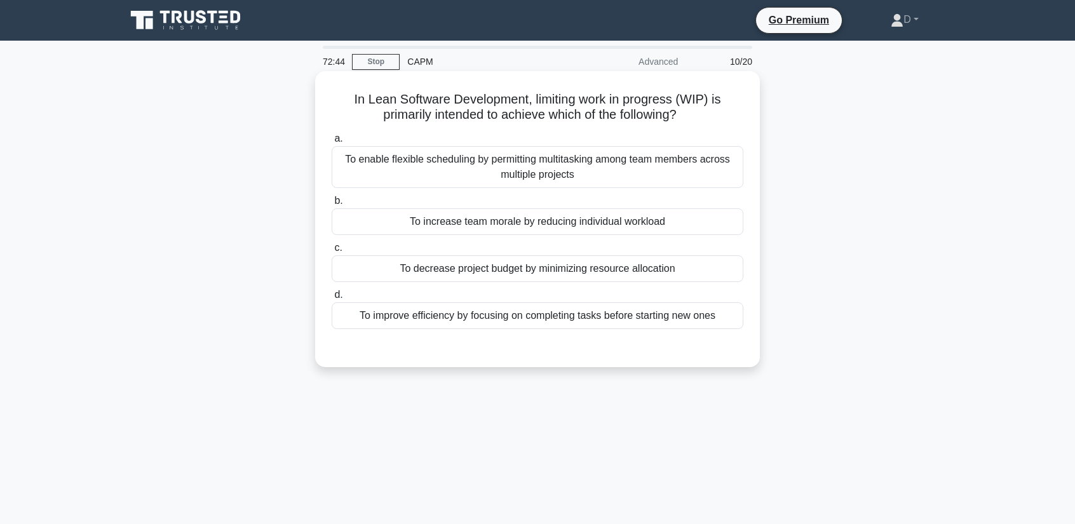
click at [578, 323] on div "To improve efficiency by focusing on completing tasks before starting new ones" at bounding box center [537, 315] width 412 height 27
click at [331, 299] on input "d. To improve efficiency by focusing on completing tasks before starting new on…" at bounding box center [331, 295] width 0 height 8
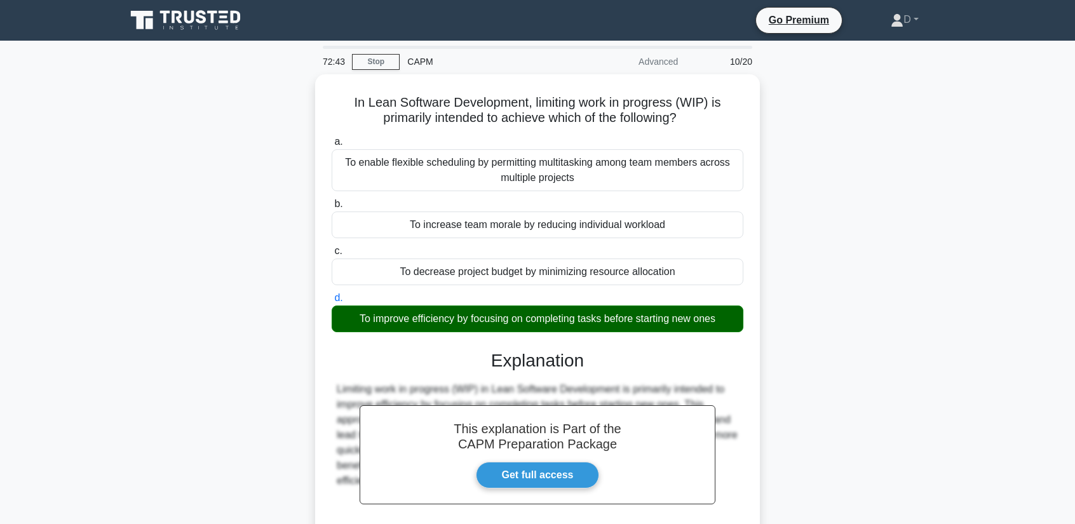
scroll to position [162, 0]
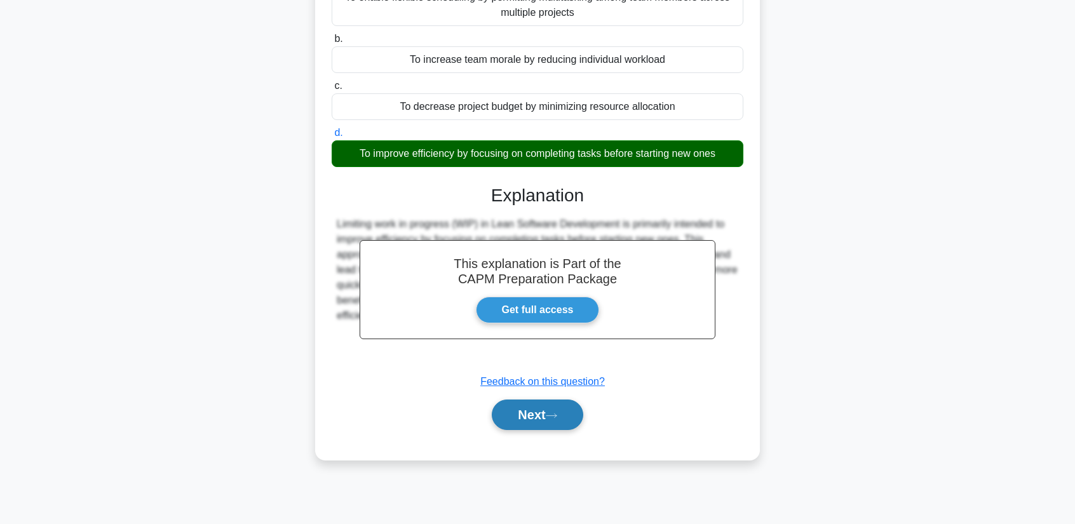
click at [516, 415] on button "Next" at bounding box center [537, 414] width 91 height 30
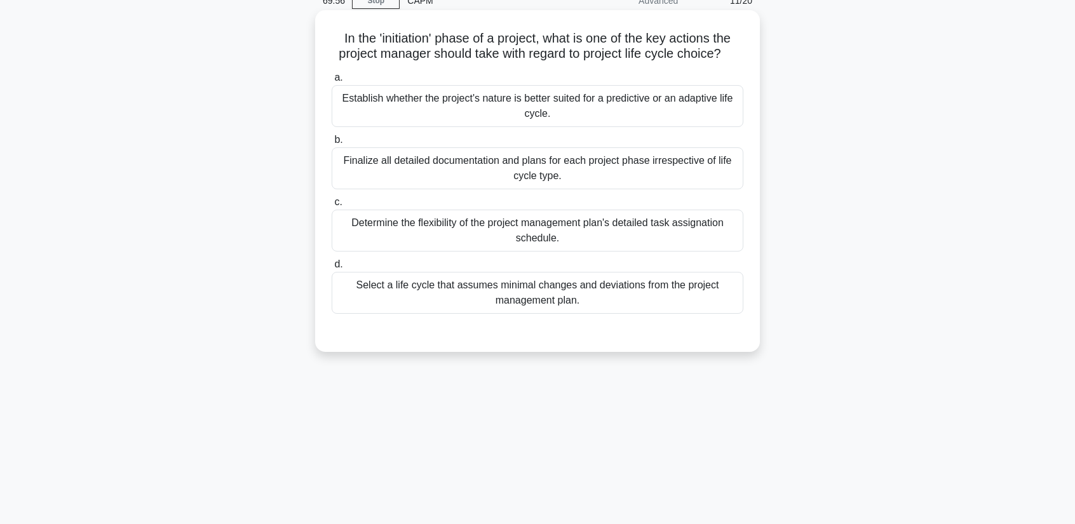
scroll to position [0, 0]
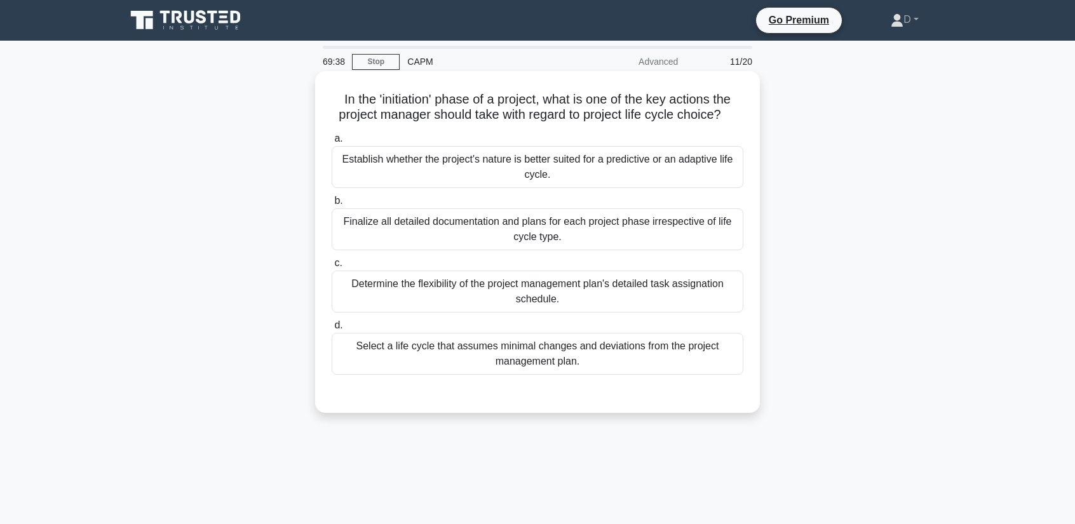
drag, startPoint x: 337, startPoint y: 100, endPoint x: 738, endPoint y: 117, distance: 401.1
click at [738, 117] on h5 "In the 'initiation' phase of a project, what is one of the key actions the proj…" at bounding box center [537, 107] width 414 height 32
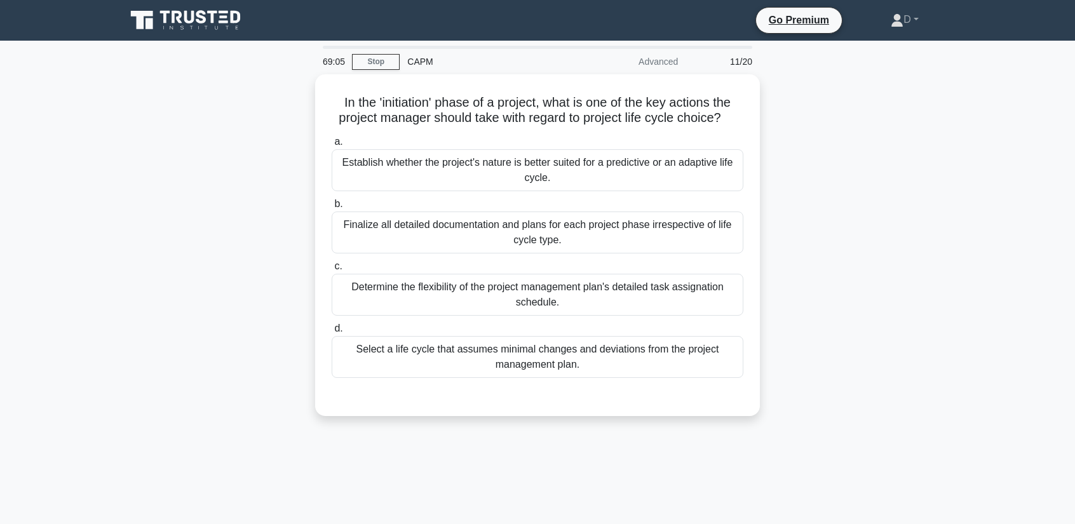
click at [805, 173] on div "In the 'initiation' phase of a project, what is one of the key actions the proj…" at bounding box center [537, 252] width 838 height 357
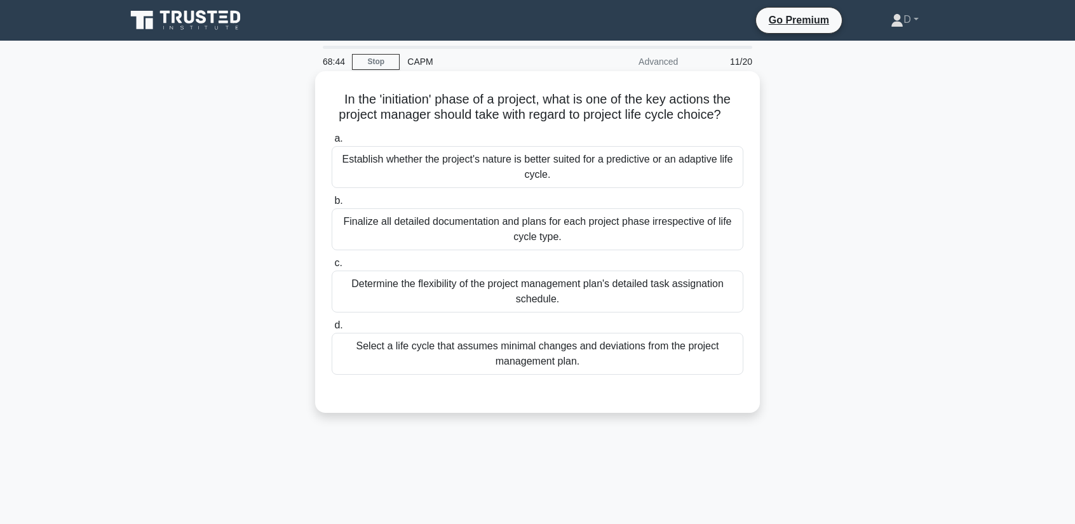
click at [513, 172] on div "Establish whether the project's nature is better suited for a predictive or an …" at bounding box center [537, 167] width 412 height 42
click at [331, 143] on input "a. Establish whether the project's nature is better suited for a predictive or …" at bounding box center [331, 139] width 0 height 8
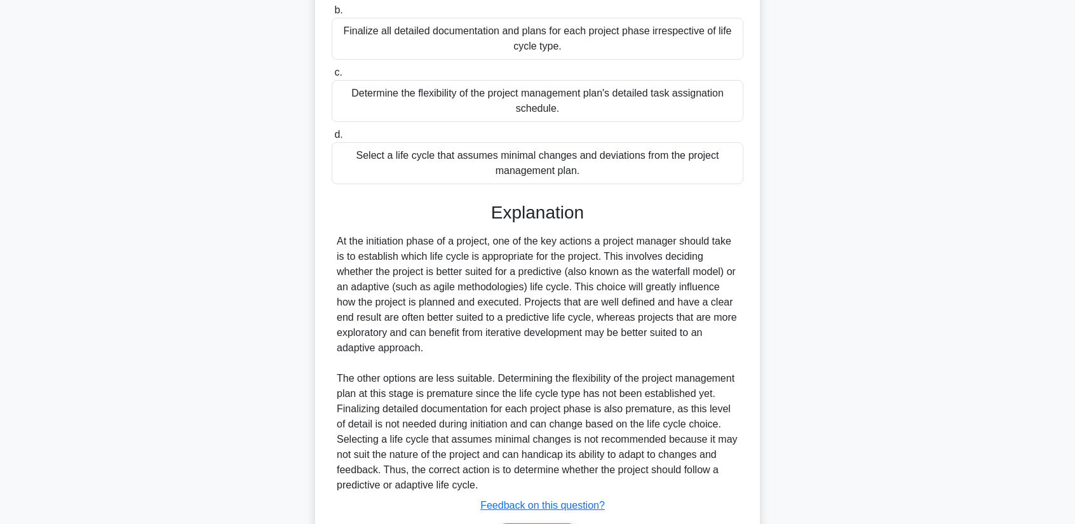
scroll to position [274, 0]
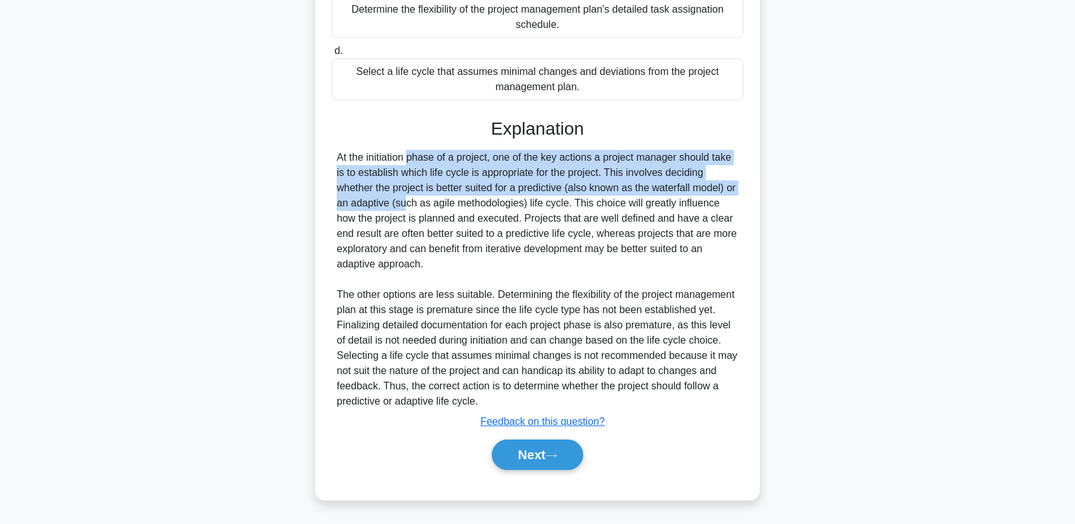
drag, startPoint x: 341, startPoint y: 160, endPoint x: 564, endPoint y: 3, distance: 272.9
click at [728, 183] on div "At the initiation phase of a project, one of the key actions a project manager …" at bounding box center [537, 279] width 401 height 259
click at [503, 457] on button "Next" at bounding box center [537, 454] width 91 height 30
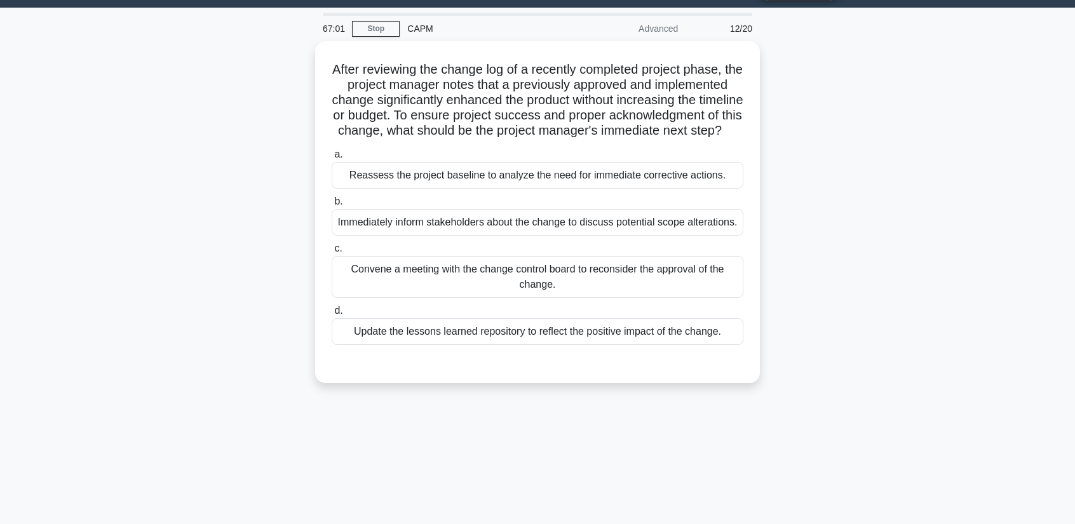
scroll to position [0, 0]
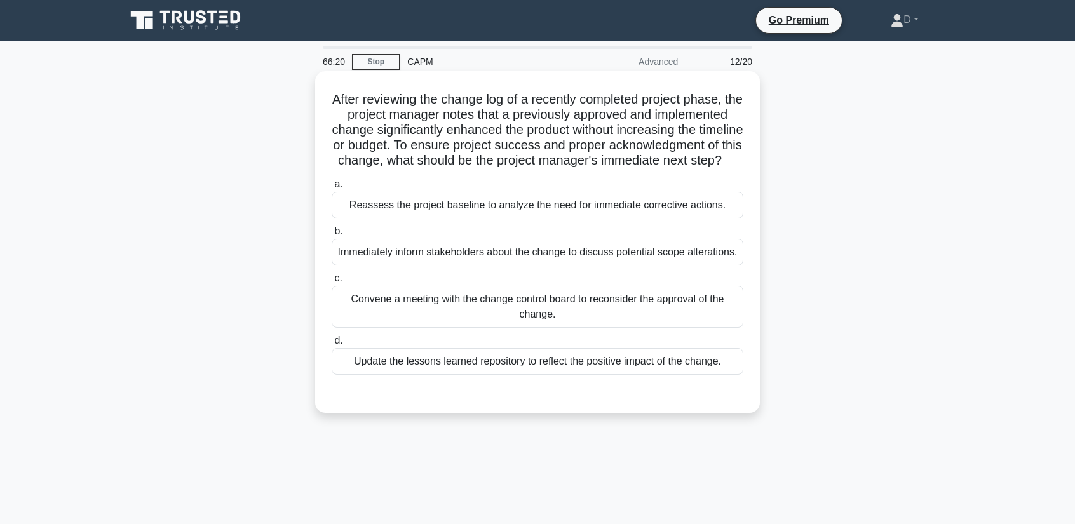
click at [508, 265] on div "Immediately inform stakeholders about the change to discuss potential scope alt…" at bounding box center [537, 252] width 412 height 27
click at [331, 236] on input "b. Immediately inform stakeholders about the change to discuss potential scope …" at bounding box center [331, 231] width 0 height 8
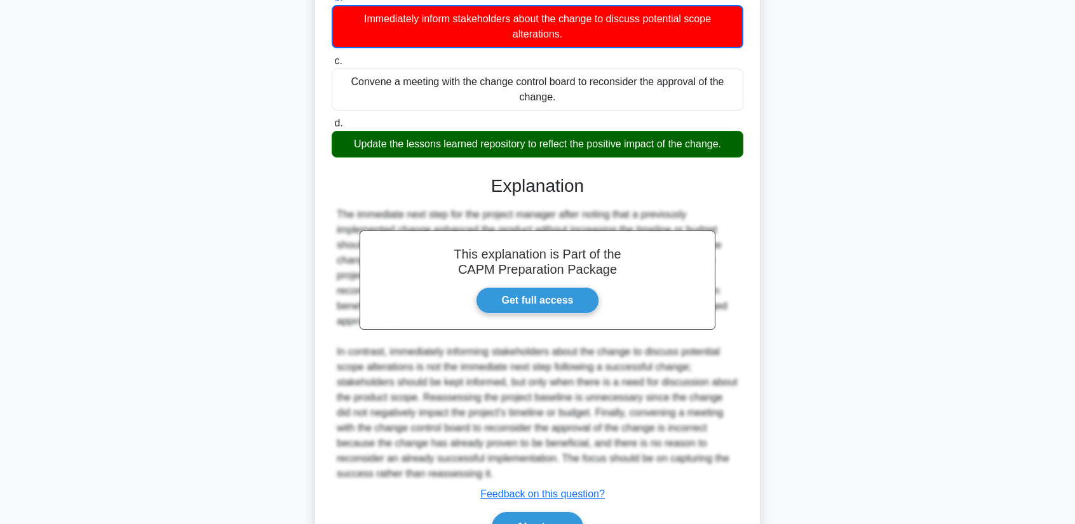
scroll to position [321, 0]
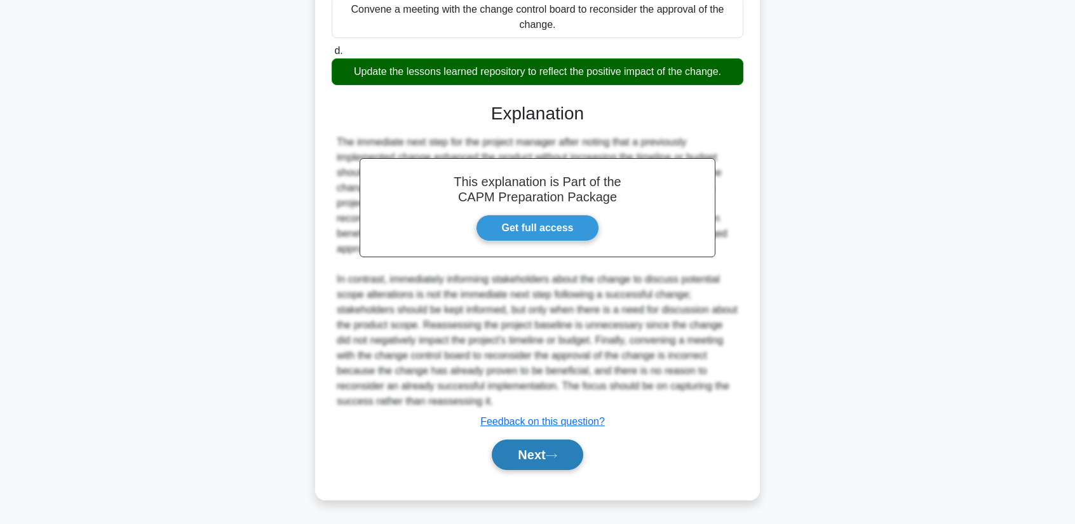
click at [509, 448] on button "Next" at bounding box center [537, 454] width 91 height 30
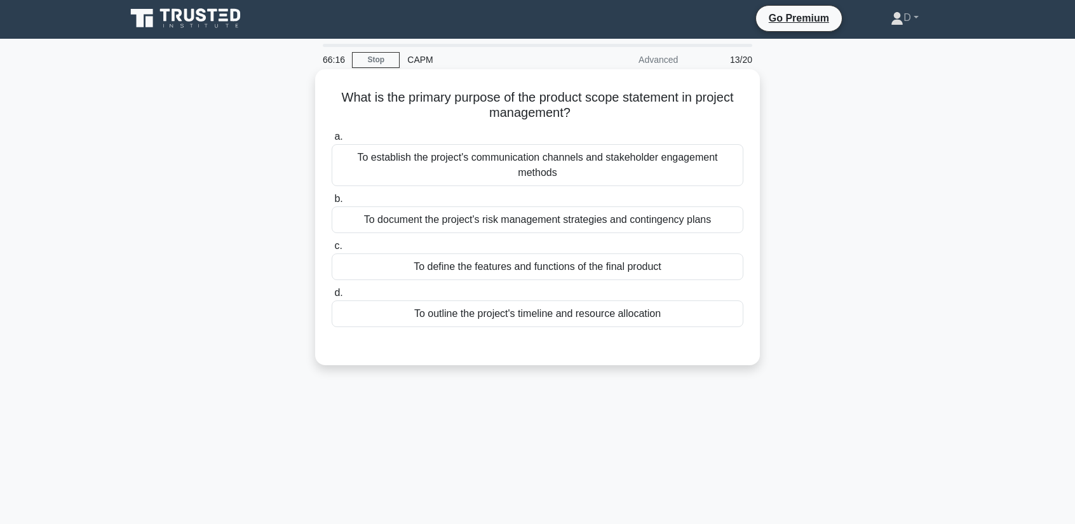
scroll to position [0, 0]
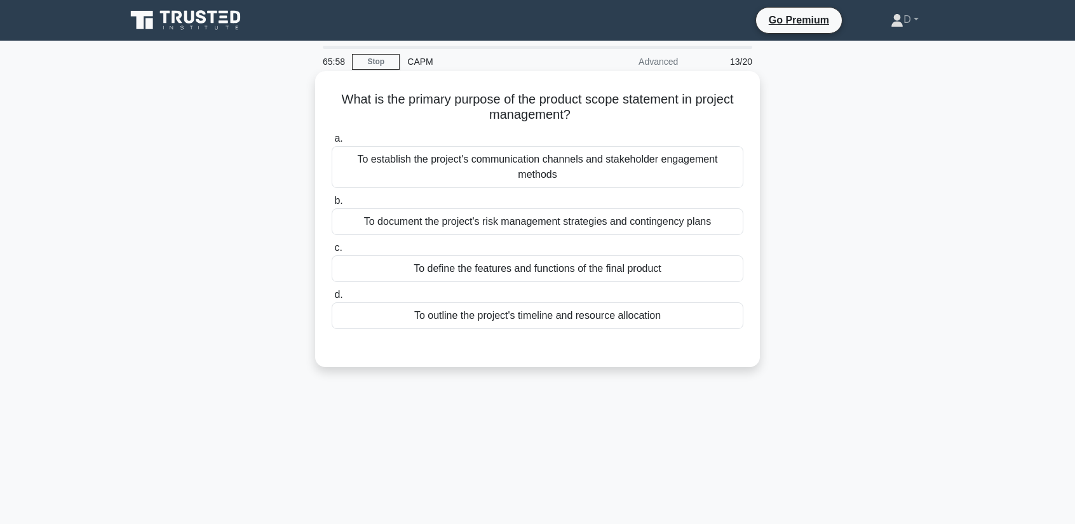
click at [525, 262] on div "To define the features and functions of the final product" at bounding box center [537, 268] width 412 height 27
click at [331, 252] on input "c. To define the features and functions of the final product" at bounding box center [331, 248] width 0 height 8
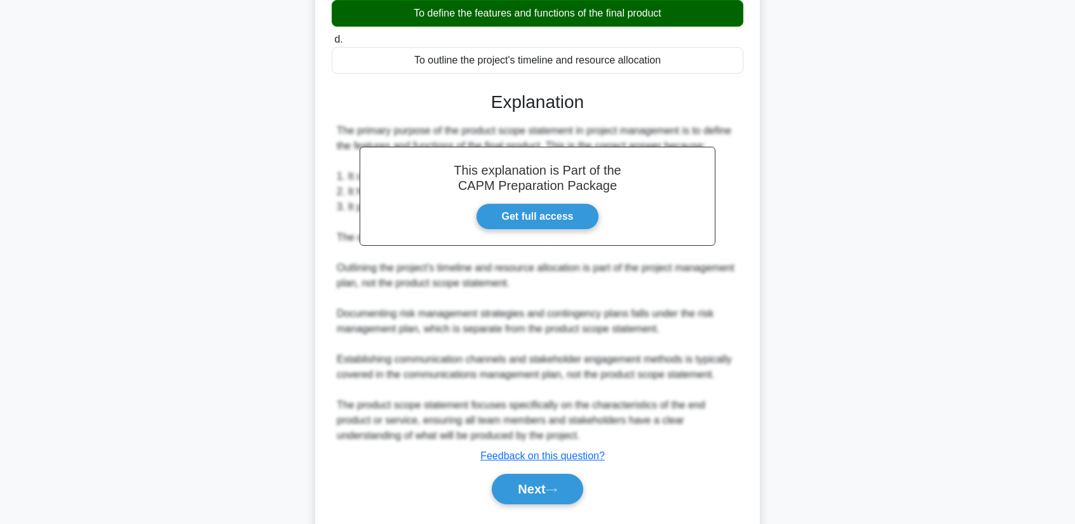
scroll to position [290, 0]
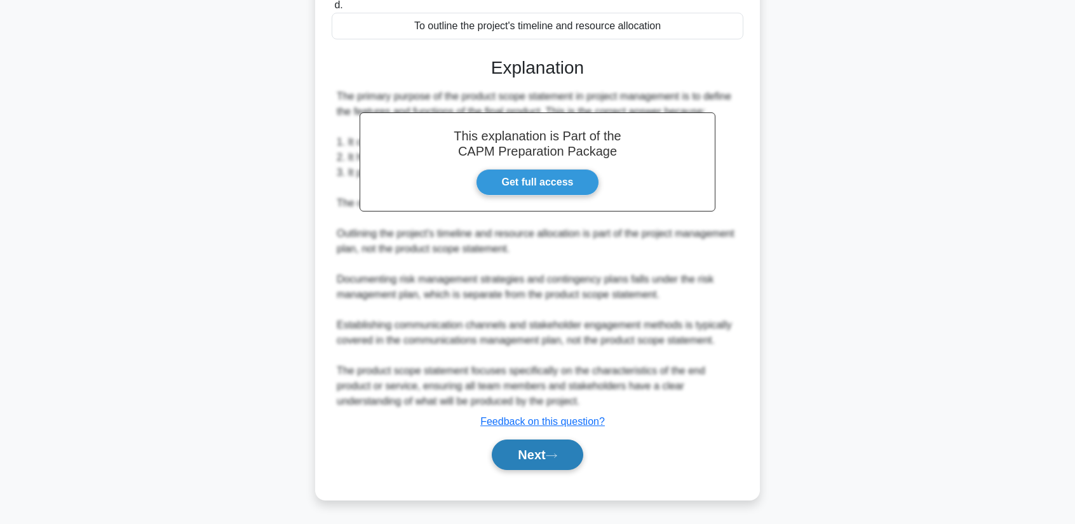
click at [540, 457] on button "Next" at bounding box center [537, 454] width 91 height 30
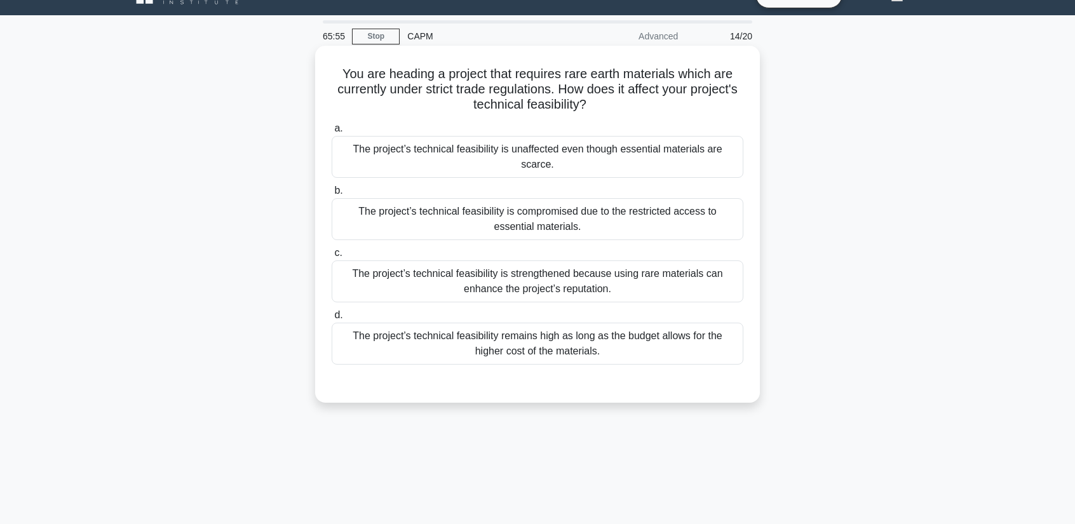
scroll to position [0, 0]
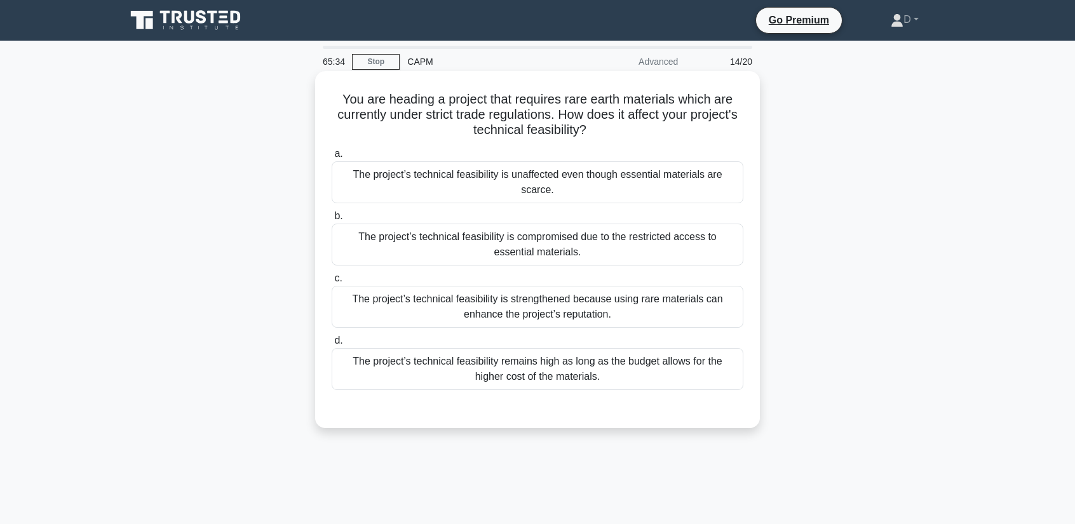
click at [475, 236] on div "The project’s technical feasibility is compromised due to the restricted access…" at bounding box center [537, 245] width 412 height 42
click at [331, 220] on input "b. The project’s technical feasibility is compromised due to the restricted acc…" at bounding box center [331, 216] width 0 height 8
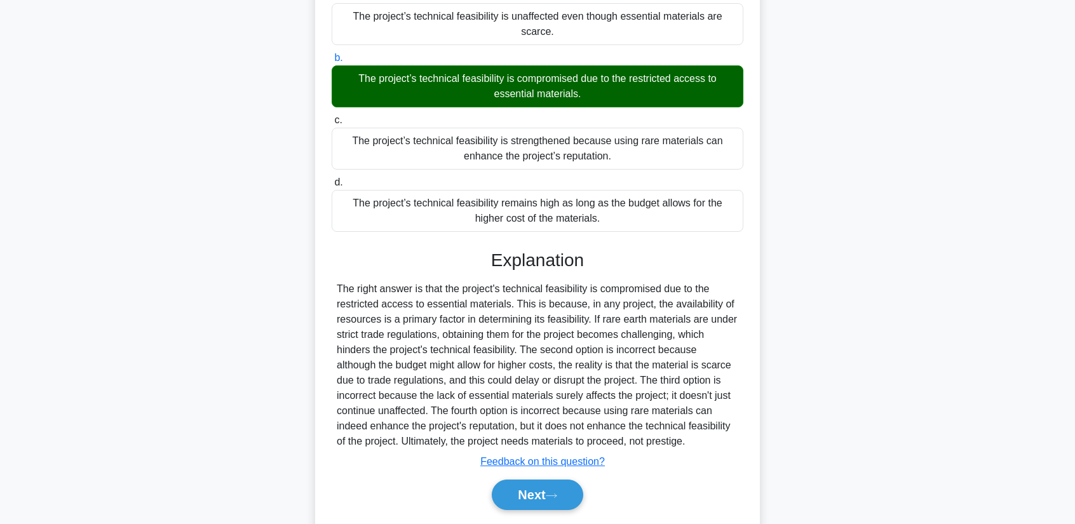
scroll to position [183, 0]
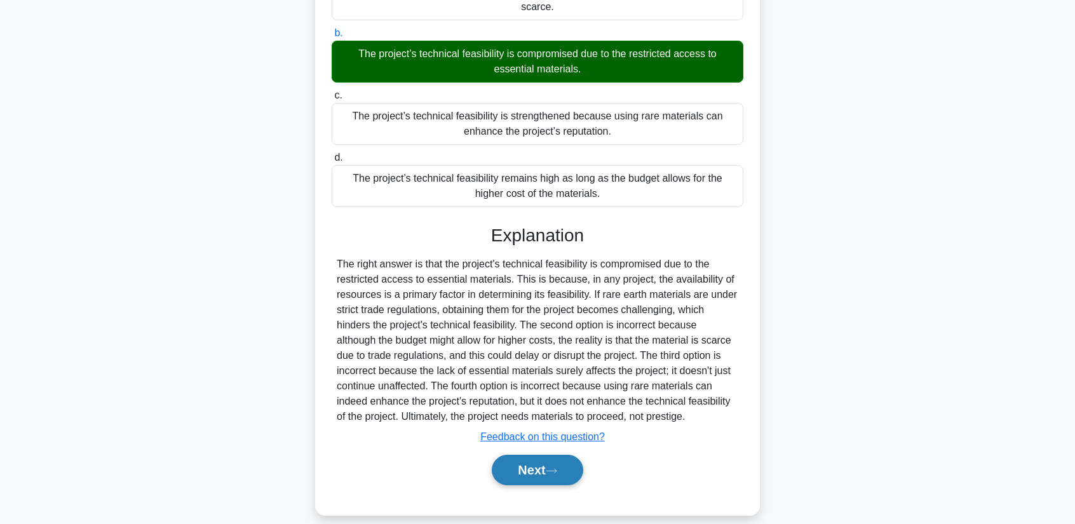
click at [542, 462] on button "Next" at bounding box center [537, 470] width 91 height 30
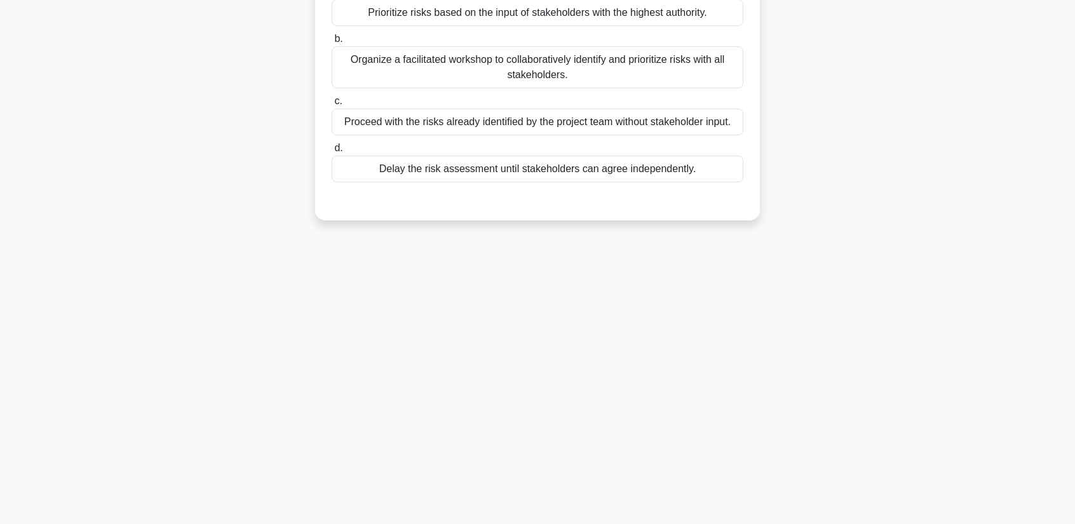
scroll to position [0, 0]
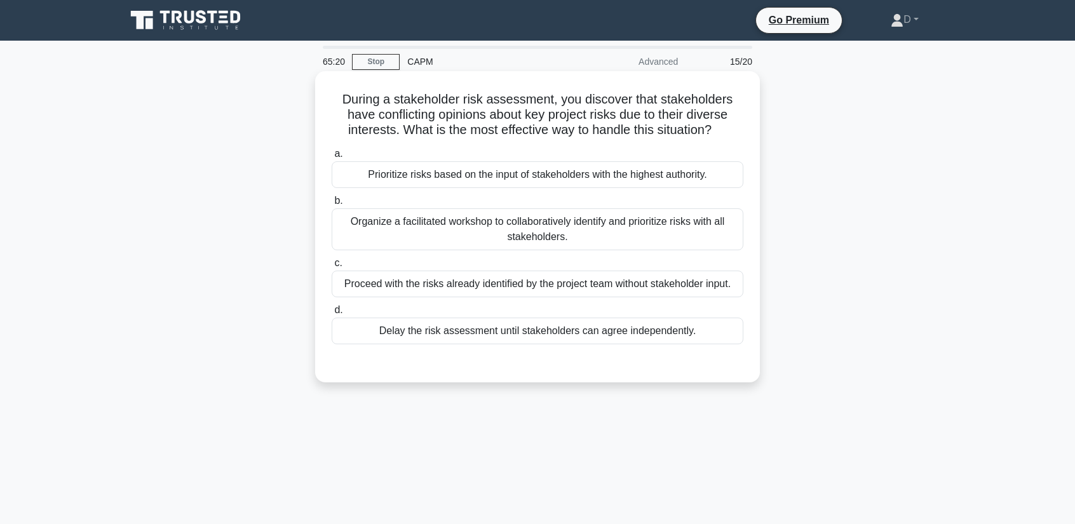
drag, startPoint x: 341, startPoint y: 97, endPoint x: 724, endPoint y: 140, distance: 385.4
click at [724, 140] on div "During a stakeholder risk assessment, you discover that stakeholders have confl…" at bounding box center [537, 226] width 434 height 301
click at [495, 230] on div "Organize a facilitated workshop to collaboratively identify and prioritize risk…" at bounding box center [537, 229] width 412 height 42
click at [331, 205] on input "b. Organize a facilitated workshop to collaboratively identify and prioritize r…" at bounding box center [331, 201] width 0 height 8
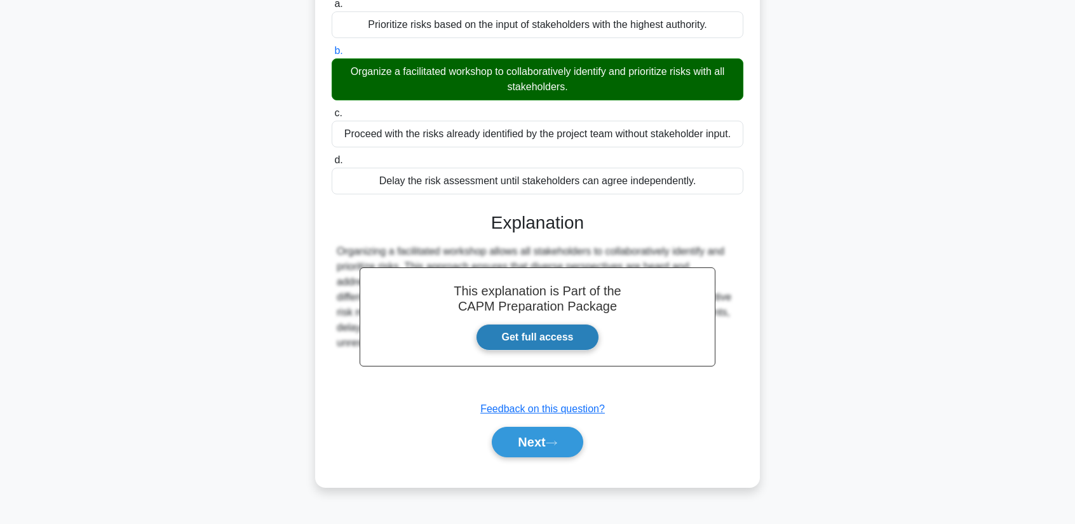
scroll to position [162, 0]
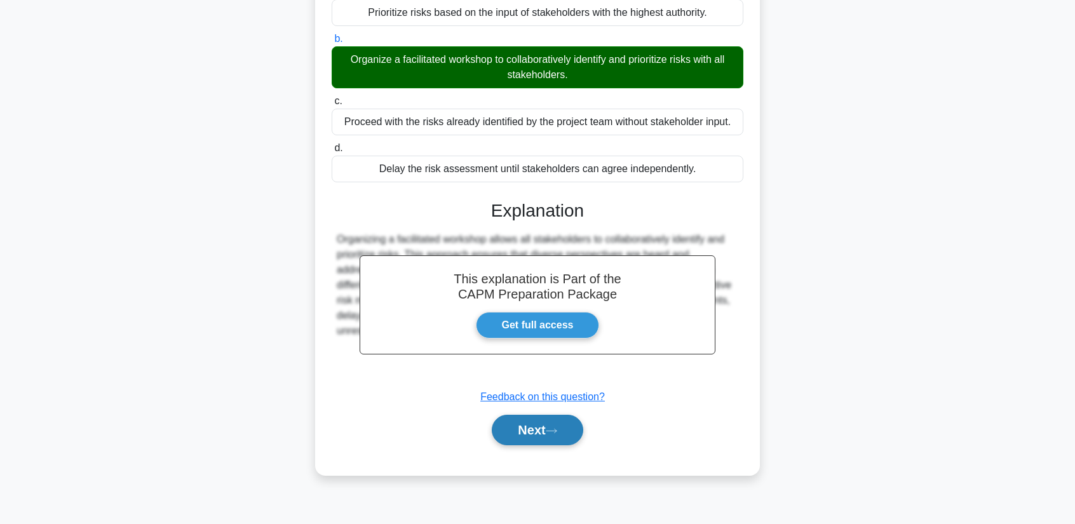
click at [536, 424] on button "Next" at bounding box center [537, 430] width 91 height 30
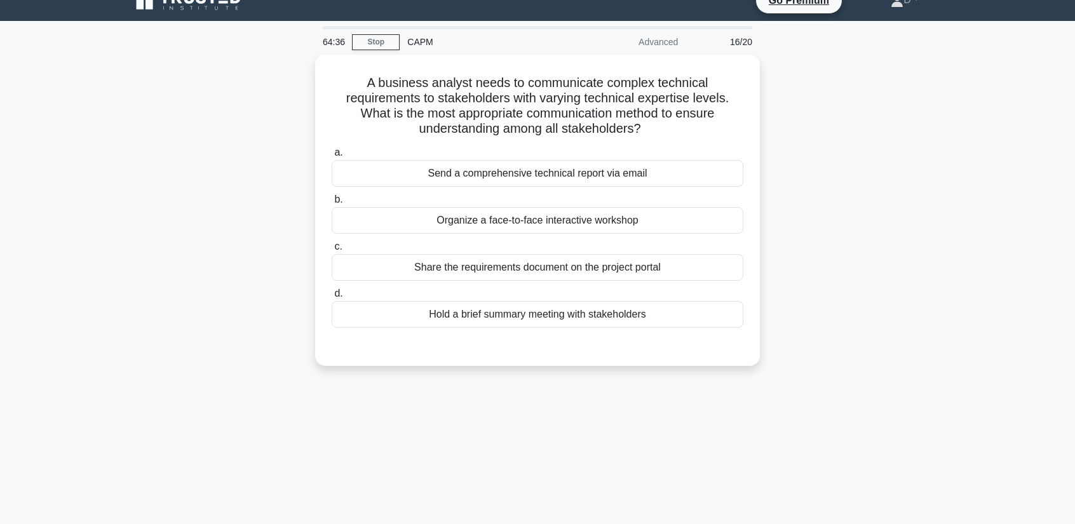
scroll to position [0, 0]
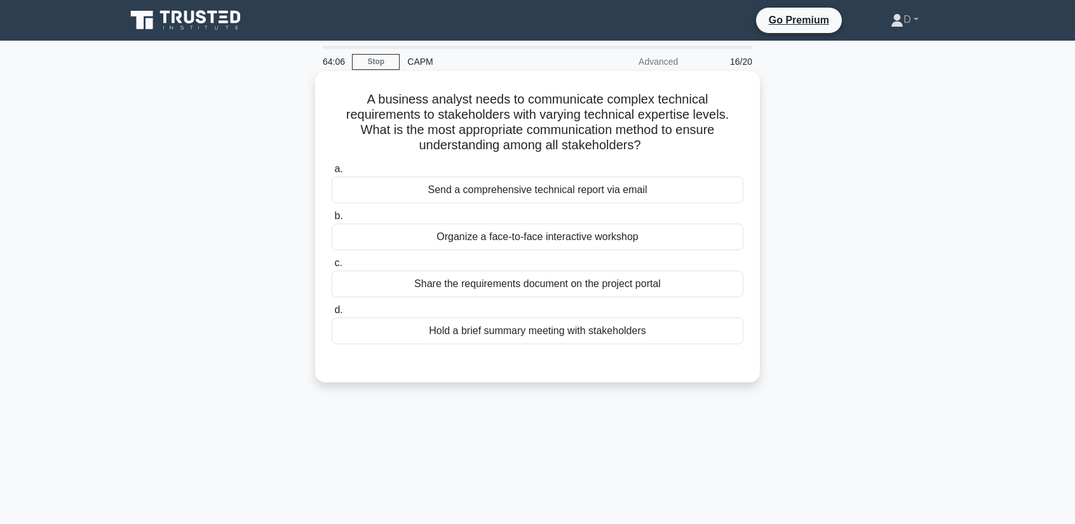
click at [541, 238] on div "Organize a face-to-face interactive workshop" at bounding box center [537, 237] width 412 height 27
click at [331, 220] on input "b. Organize a face-to-face interactive workshop" at bounding box center [331, 216] width 0 height 8
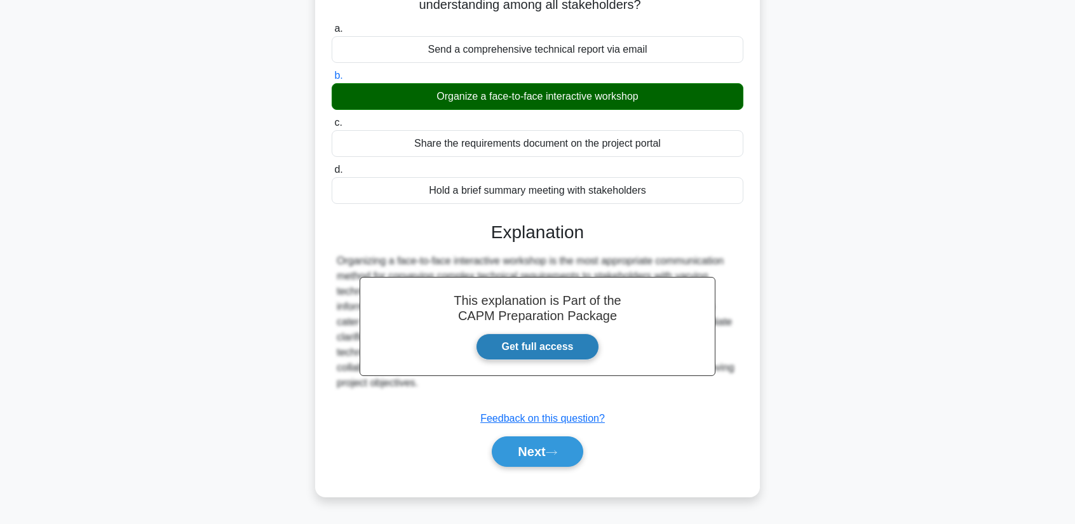
scroll to position [162, 0]
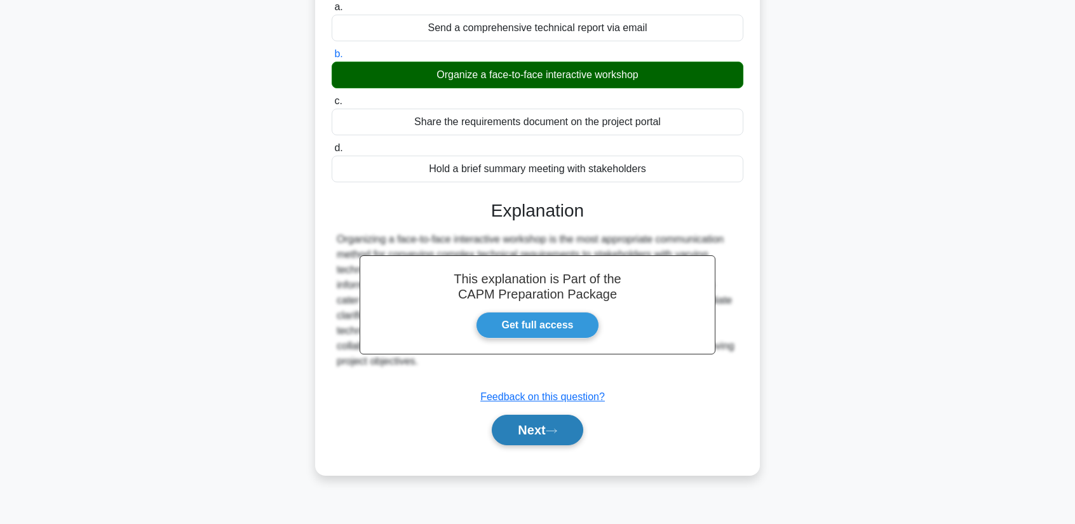
click at [516, 439] on button "Next" at bounding box center [537, 430] width 91 height 30
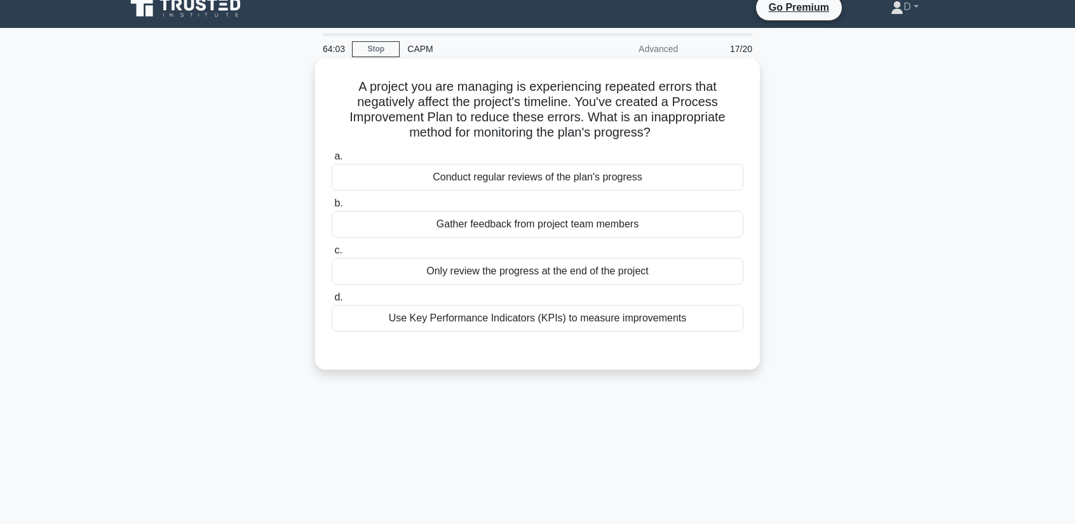
scroll to position [0, 0]
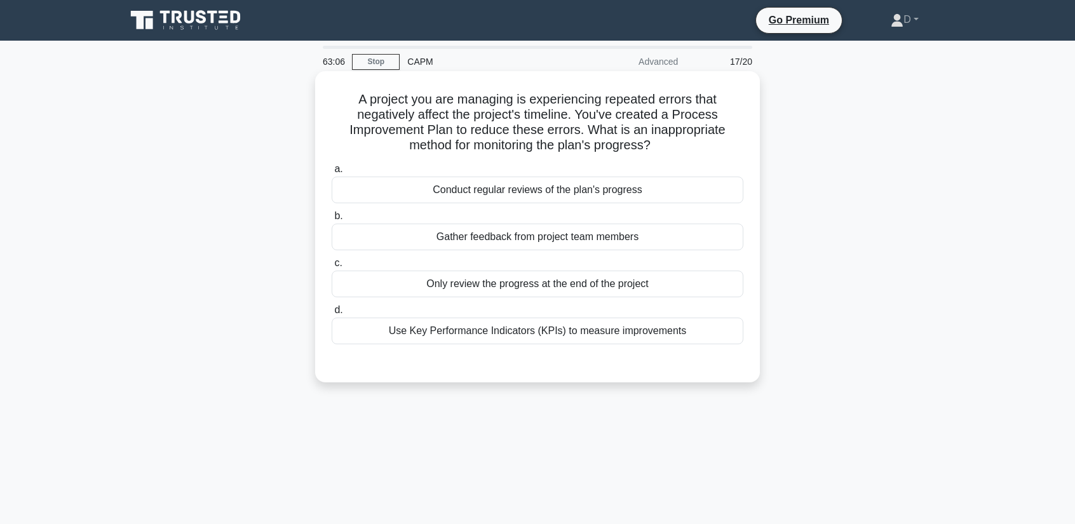
click at [503, 288] on div "Only review the progress at the end of the project" at bounding box center [537, 284] width 412 height 27
click at [331, 267] on input "c. Only review the progress at the end of the project" at bounding box center [331, 263] width 0 height 8
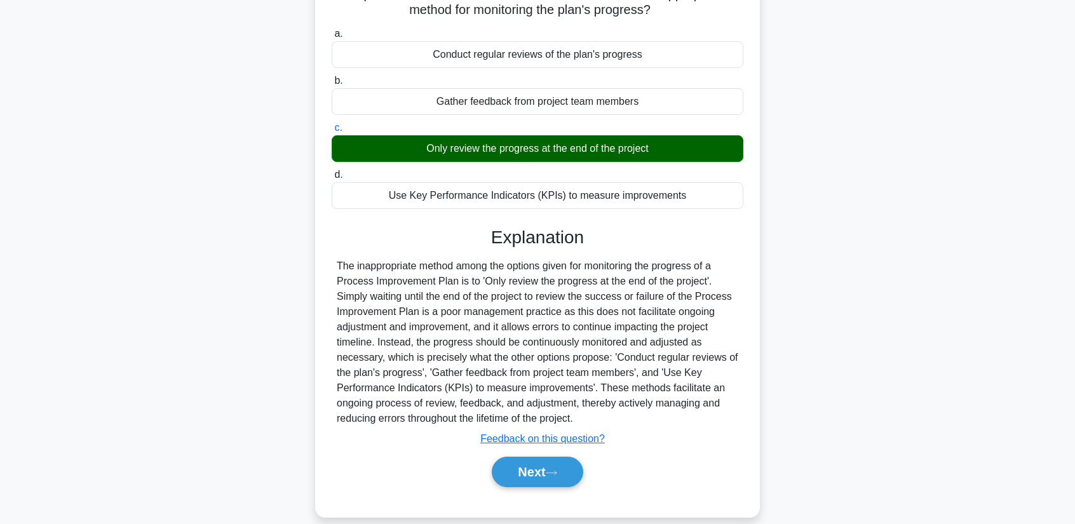
scroll to position [162, 0]
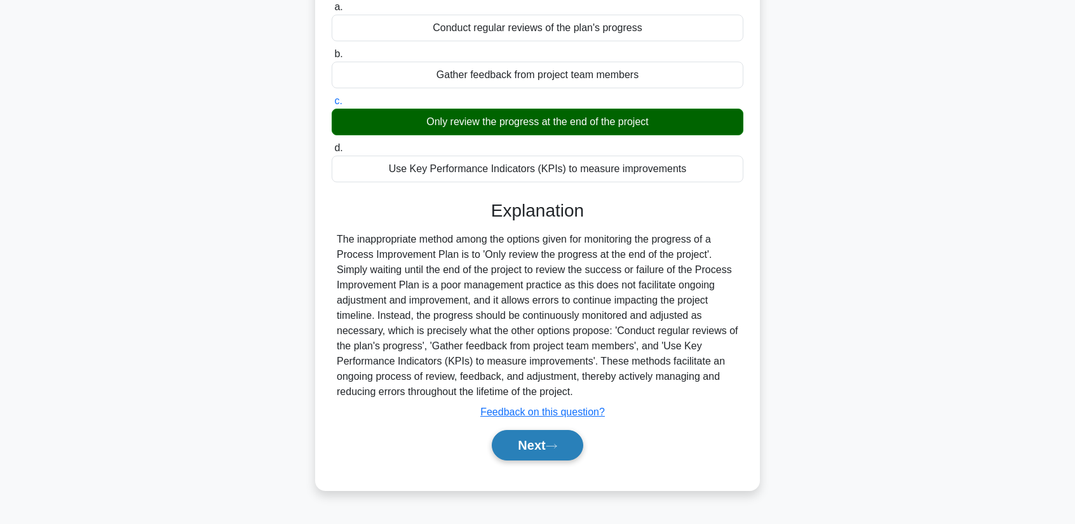
click at [527, 438] on button "Next" at bounding box center [537, 445] width 91 height 30
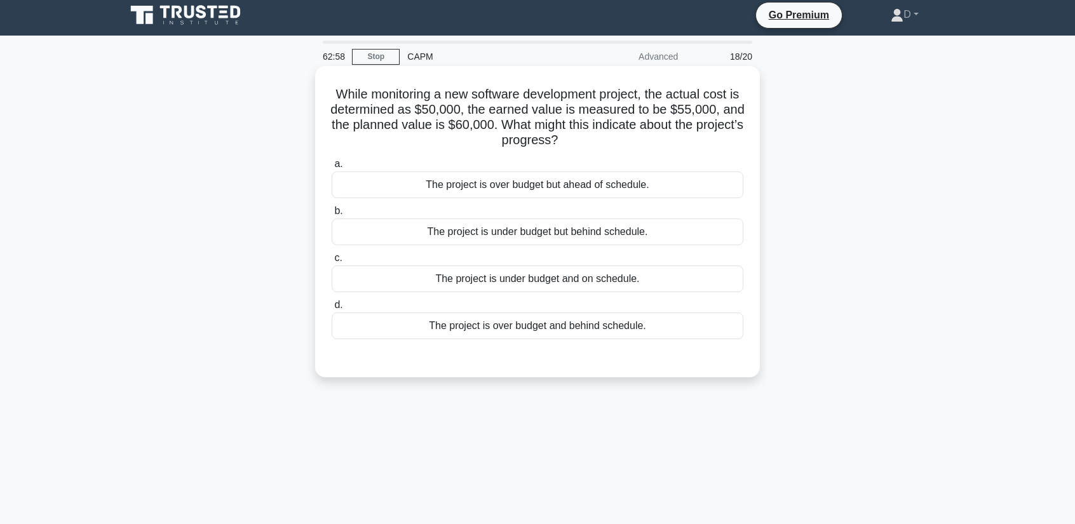
scroll to position [0, 0]
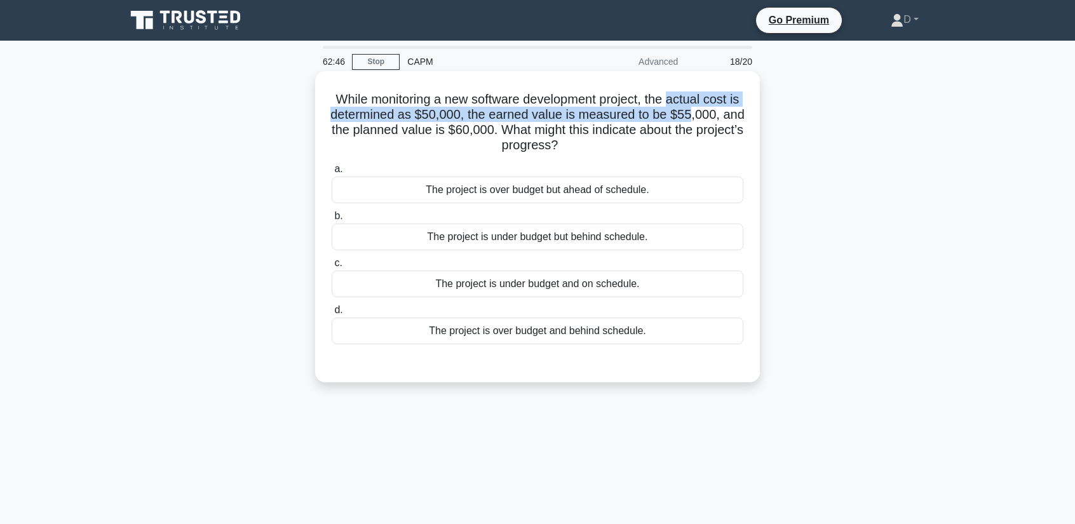
drag, startPoint x: 681, startPoint y: 100, endPoint x: 711, endPoint y: 117, distance: 33.9
click at [711, 117] on h5 "While monitoring a new software development project, the actual cost is determi…" at bounding box center [537, 122] width 414 height 62
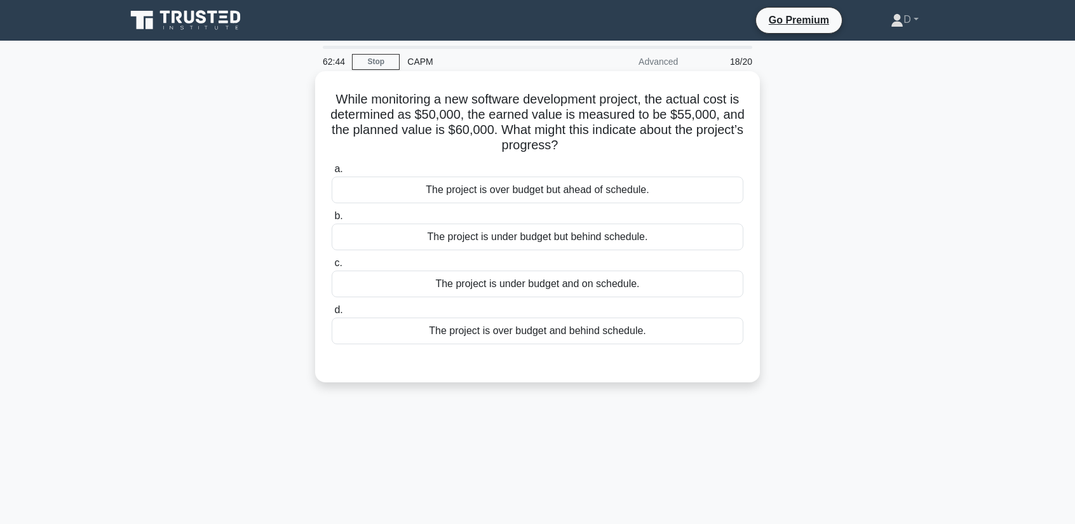
click at [653, 149] on h5 "While monitoring a new software development project, the actual cost is determi…" at bounding box center [537, 122] width 414 height 62
click at [506, 241] on div "The project is under budget but behind schedule." at bounding box center [537, 237] width 412 height 27
click at [331, 220] on input "b. The project is under budget but behind schedule." at bounding box center [331, 216] width 0 height 8
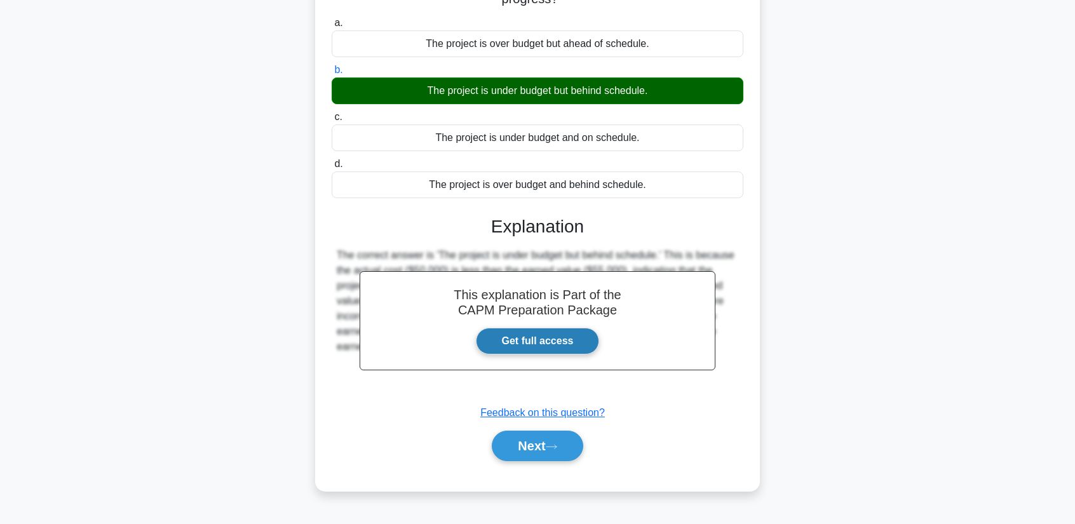
scroll to position [162, 0]
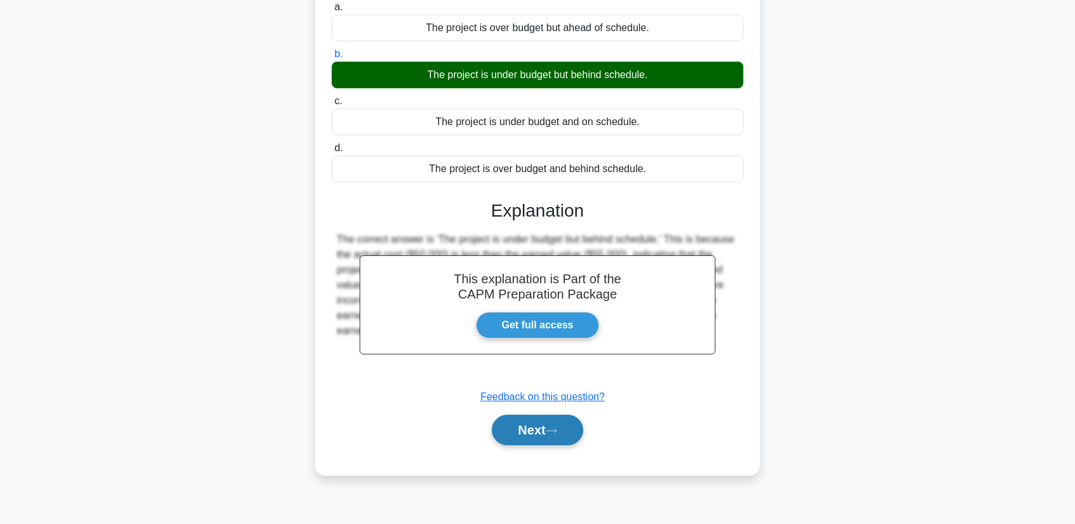
click at [549, 434] on button "Next" at bounding box center [537, 430] width 91 height 30
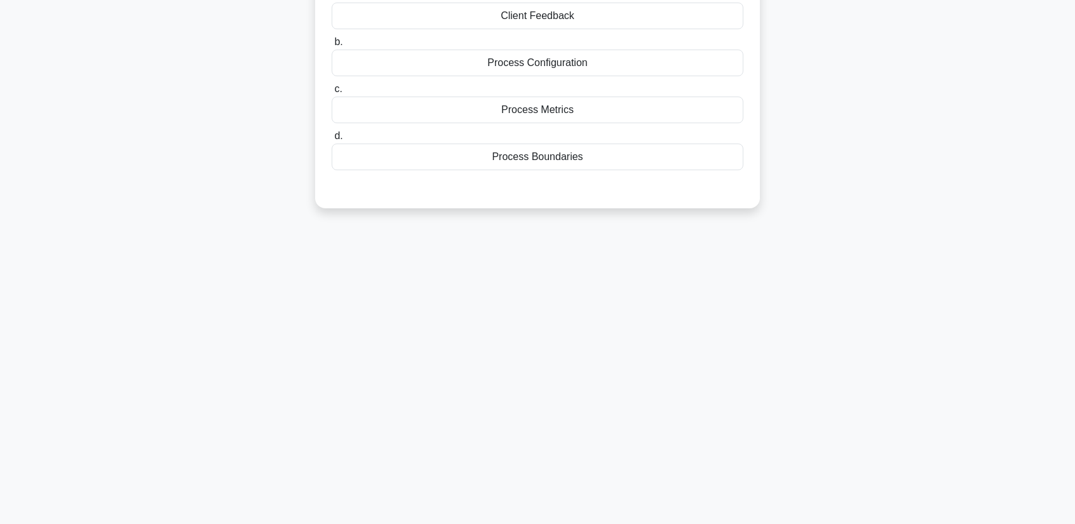
scroll to position [0, 0]
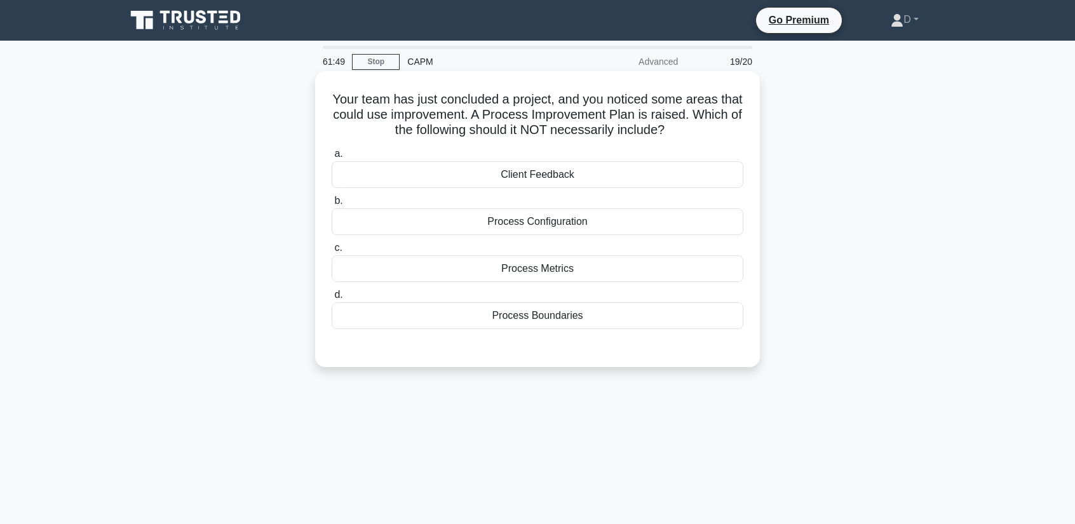
click at [603, 179] on div "Client Feedback" at bounding box center [537, 174] width 412 height 27
click at [331, 158] on input "a. Client Feedback" at bounding box center [331, 154] width 0 height 8
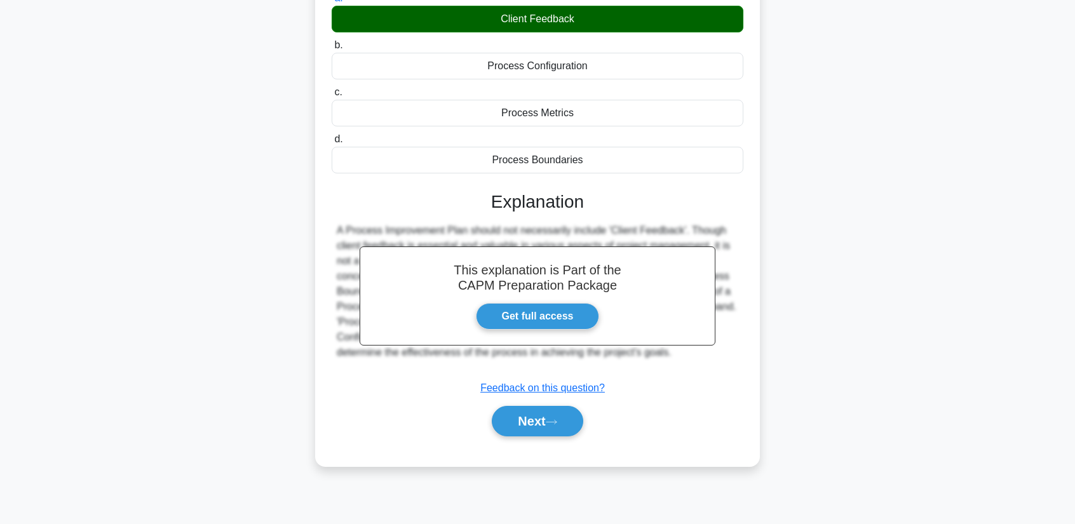
scroll to position [162, 0]
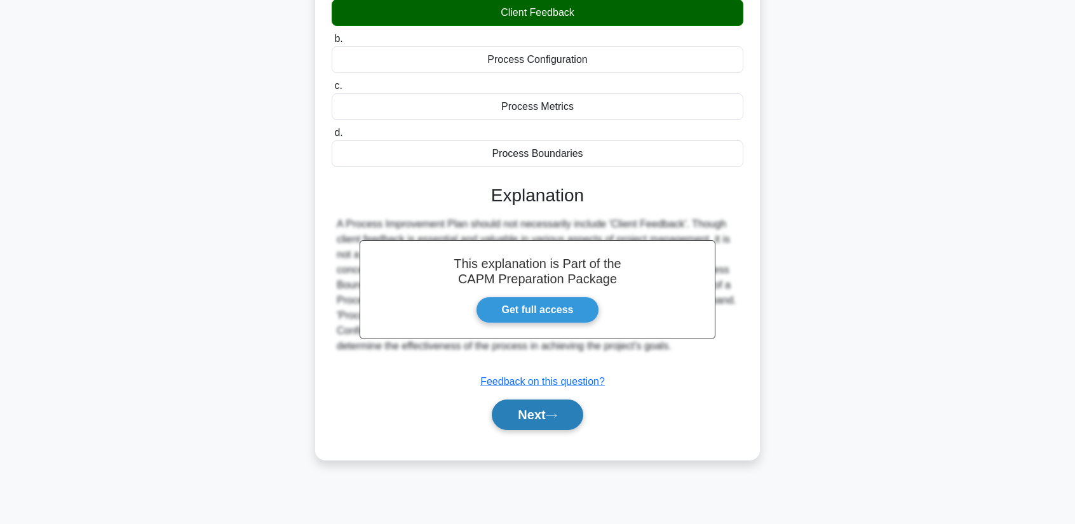
click at [572, 420] on button "Next" at bounding box center [537, 414] width 91 height 30
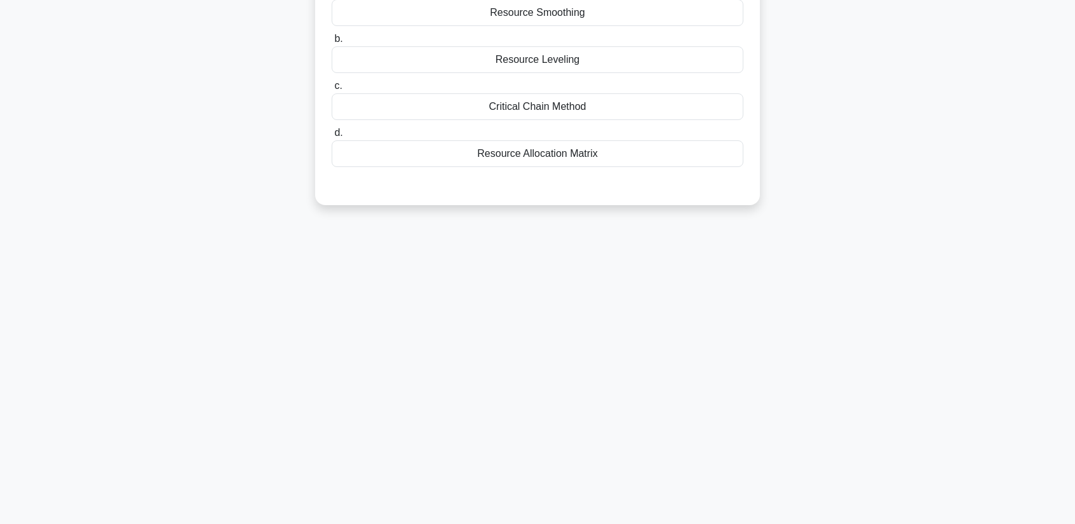
scroll to position [0, 0]
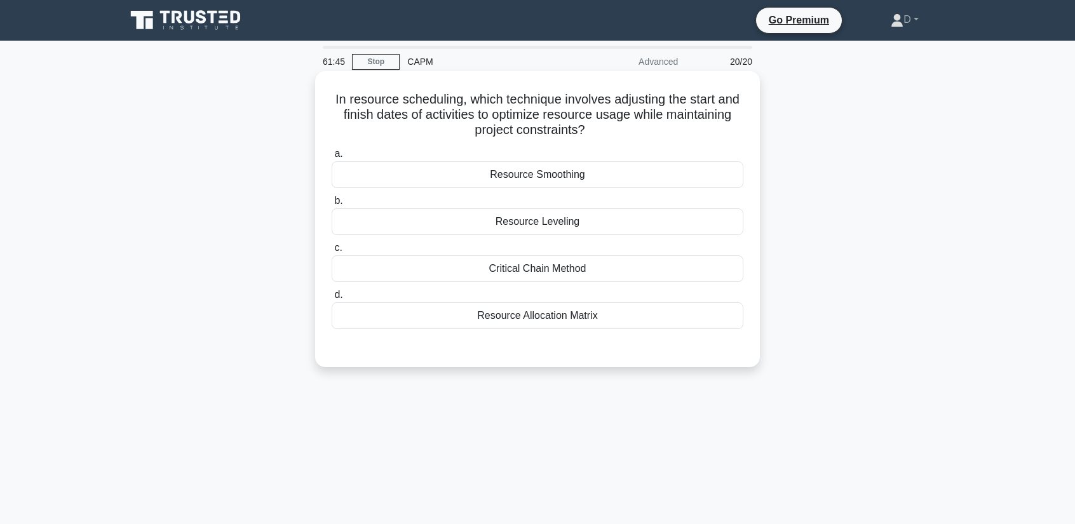
click at [340, 96] on h5 "In resource scheduling, which technique involves adjusting the start and finish…" at bounding box center [537, 114] width 414 height 47
click at [345, 105] on h5 "In resource scheduling, which technique involves adjusting the start and finish…" at bounding box center [537, 114] width 414 height 47
drag, startPoint x: 341, startPoint y: 103, endPoint x: 699, endPoint y: 130, distance: 359.2
click at [699, 130] on h5 "In resource scheduling, which technique involves adjusting the start and finish…" at bounding box center [537, 114] width 414 height 47
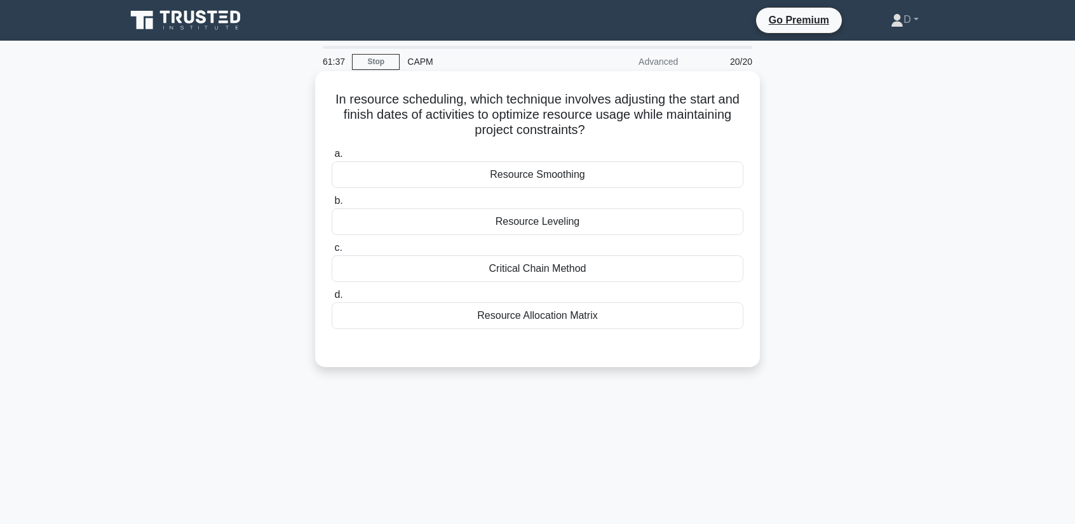
click at [688, 132] on h5 "In resource scheduling, which technique involves adjusting the start and finish…" at bounding box center [537, 114] width 414 height 47
click at [576, 173] on div "Resource Smoothing" at bounding box center [537, 174] width 412 height 27
click at [331, 158] on input "a. Resource Smoothing" at bounding box center [331, 154] width 0 height 8
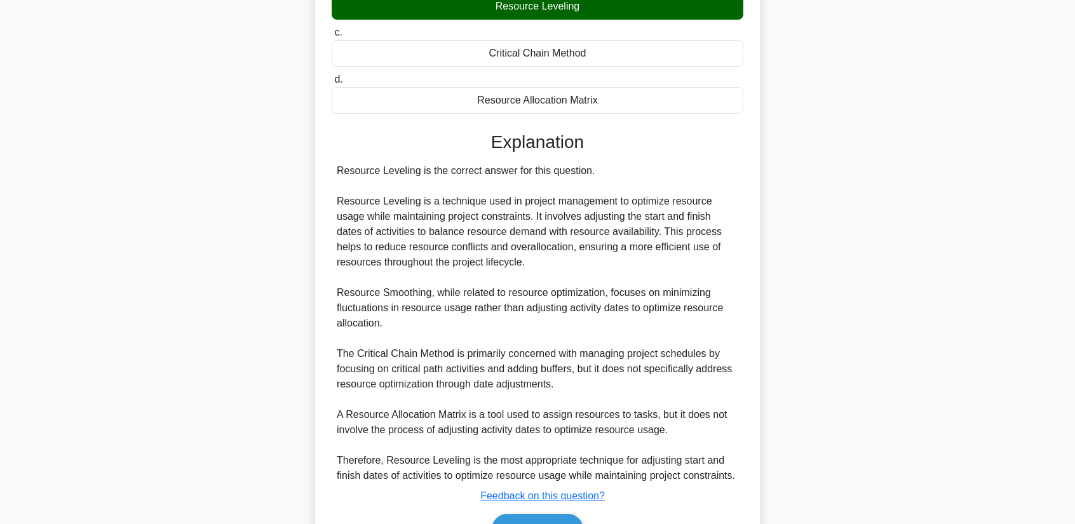
scroll to position [290, 0]
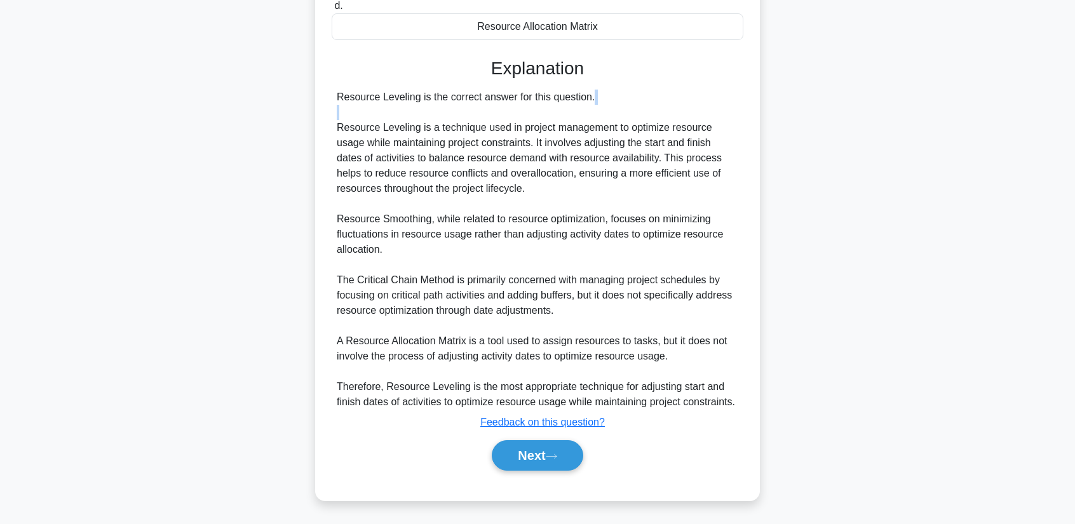
drag, startPoint x: 335, startPoint y: 121, endPoint x: 636, endPoint y: 108, distance: 301.3
click at [636, 108] on div "Resource Leveling is the correct answer for this question. Resource Leveling is…" at bounding box center [537, 250] width 412 height 320
click at [338, 131] on div "Resource Leveling is the correct answer for this question. Resource Leveling is…" at bounding box center [537, 250] width 401 height 320
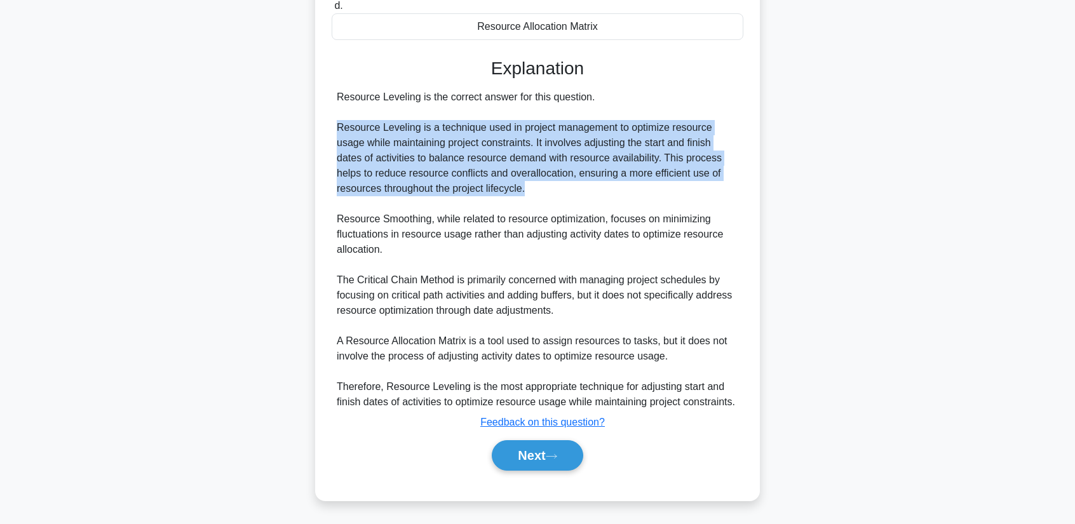
drag, startPoint x: 338, startPoint y: 130, endPoint x: 756, endPoint y: 191, distance: 422.8
click at [756, 191] on div "In resource scheduling, which technique involves adjusting the start and finish…" at bounding box center [537, 141] width 445 height 720
click at [549, 460] on button "Next" at bounding box center [537, 455] width 91 height 30
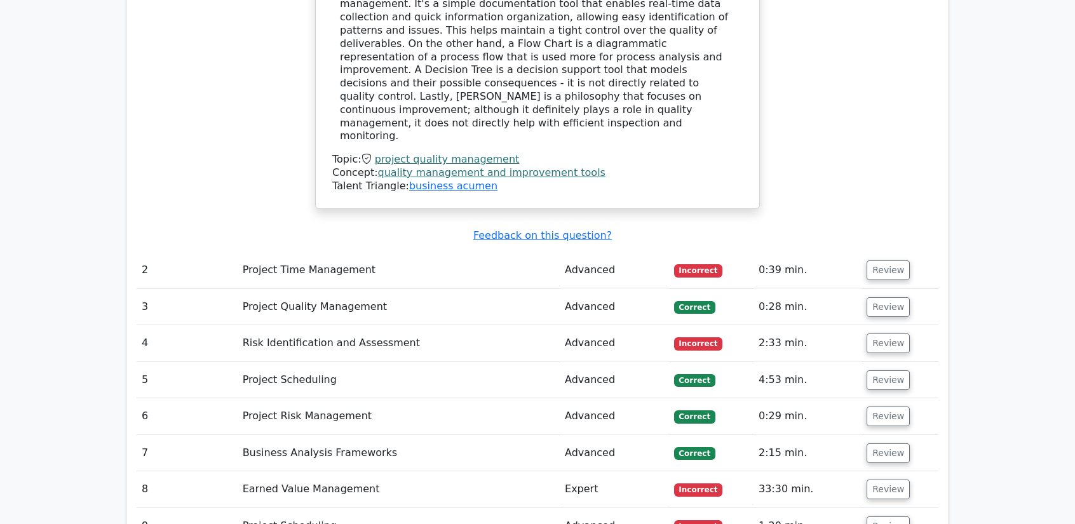
scroll to position [1651, 0]
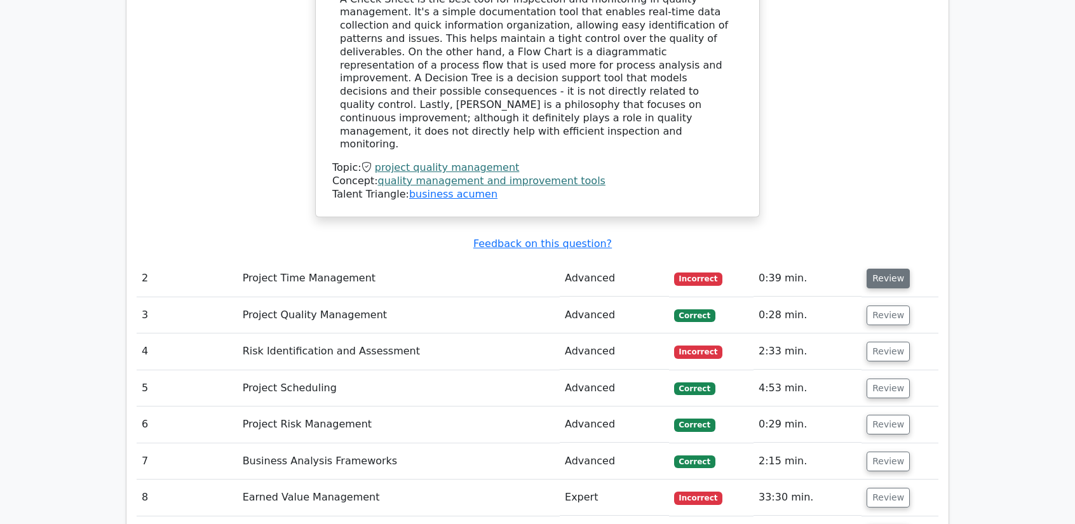
click at [892, 269] on button "Review" at bounding box center [887, 279] width 43 height 20
